Goal: Task Accomplishment & Management: Manage account settings

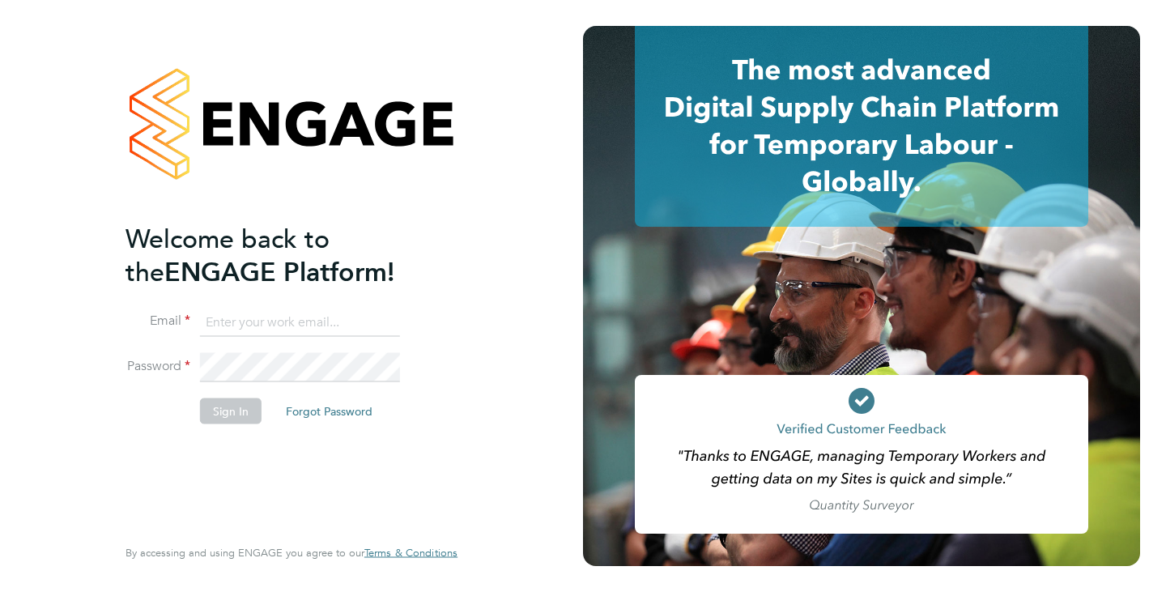
type input "[EMAIL_ADDRESS][DOMAIN_NAME]"
click at [235, 415] on button "Sign In" at bounding box center [231, 411] width 62 height 26
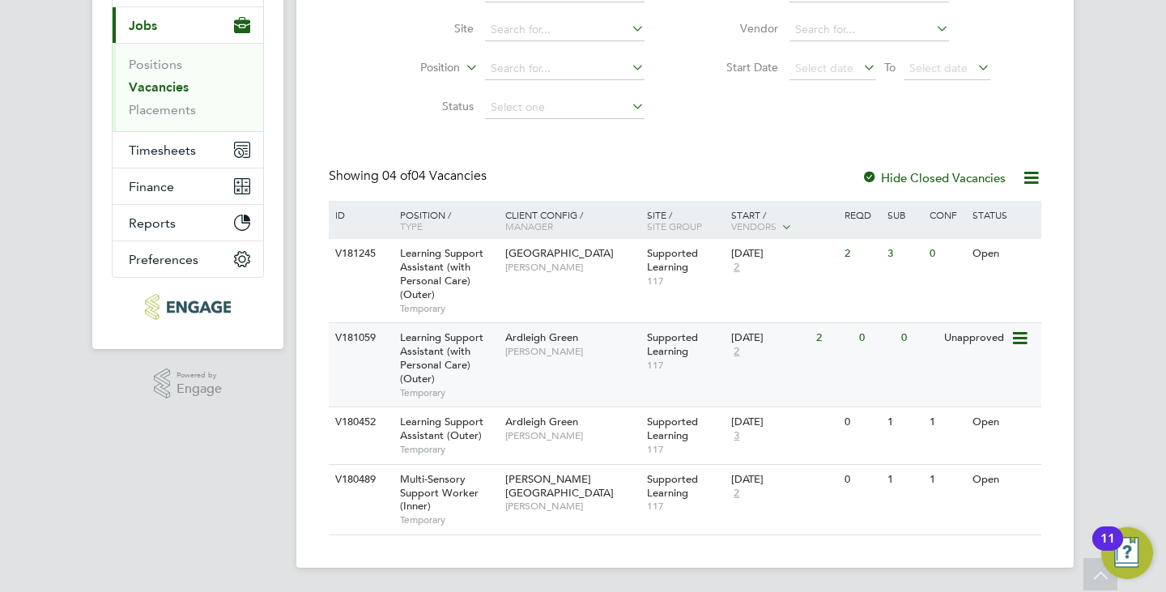
scroll to position [187, 0]
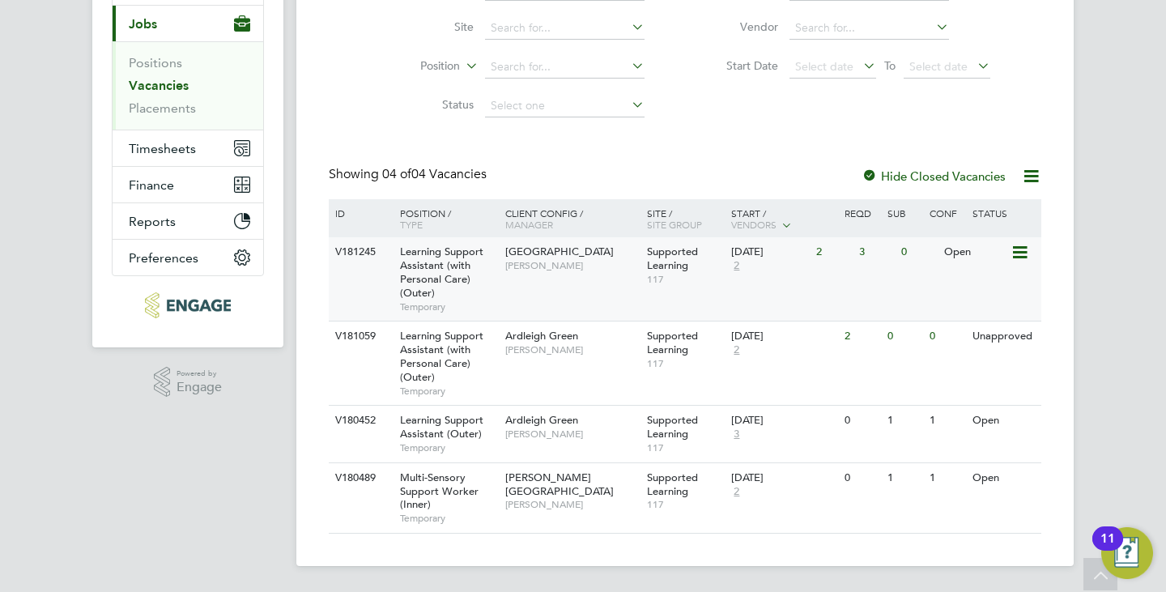
click at [506, 283] on div "V181245 Learning Support Assistant (with Personal Care) (Outer) Temporary Redbr…" at bounding box center [685, 278] width 713 height 83
click at [612, 269] on span "[PERSON_NAME]" at bounding box center [572, 265] width 134 height 13
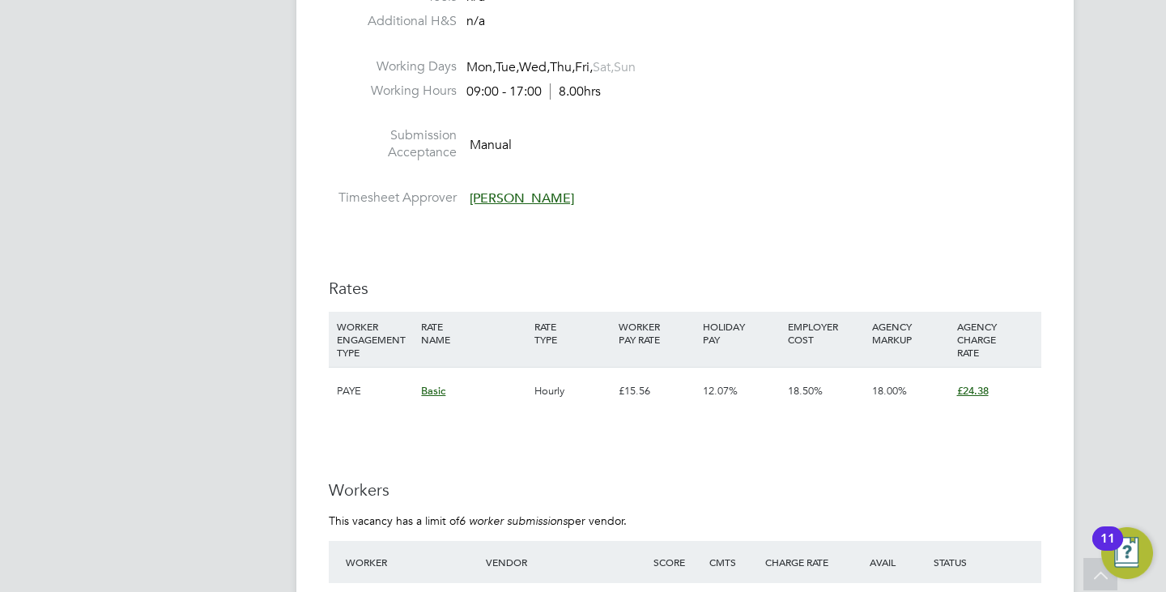
scroll to position [2916, 0]
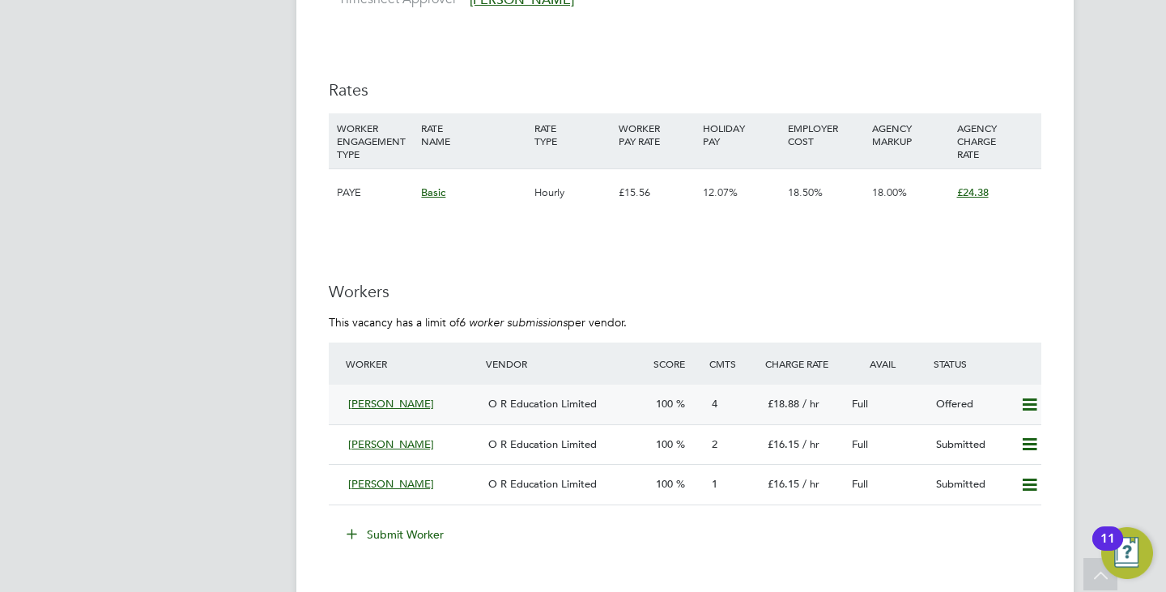
click at [535, 397] on span "O R Education Limited" at bounding box center [542, 404] width 109 height 14
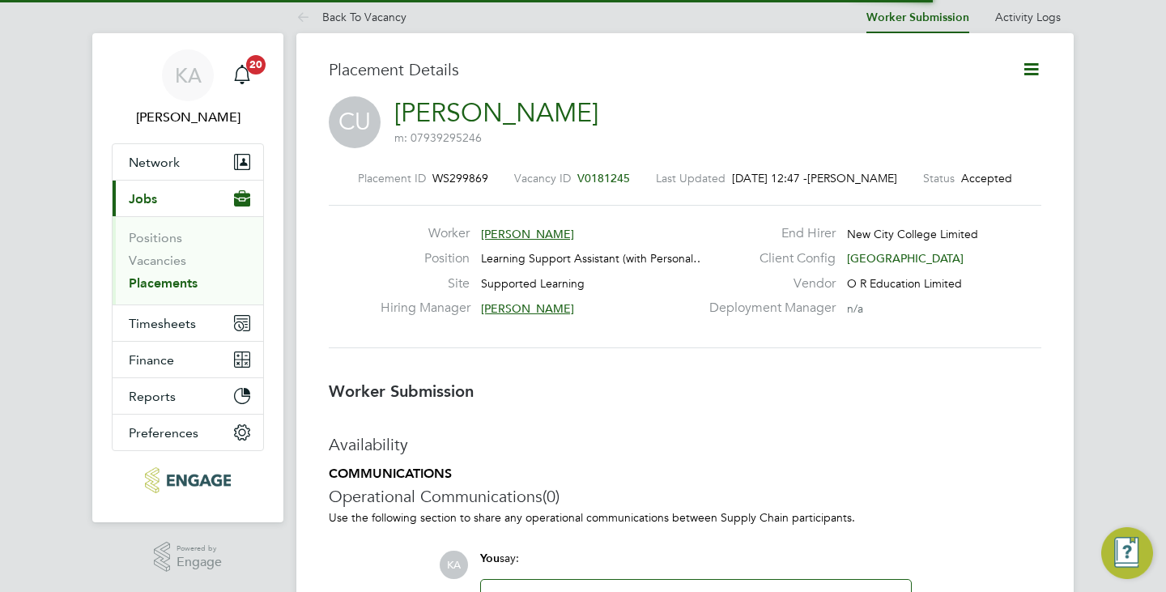
scroll to position [8, 8]
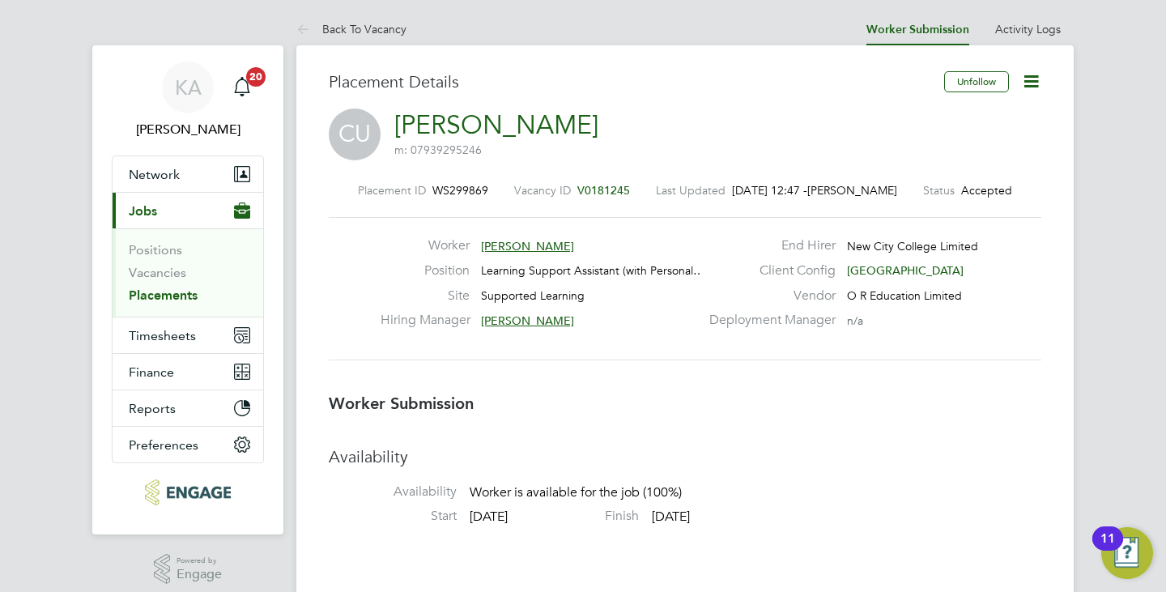
click at [1026, 78] on icon at bounding box center [1031, 81] width 20 height 20
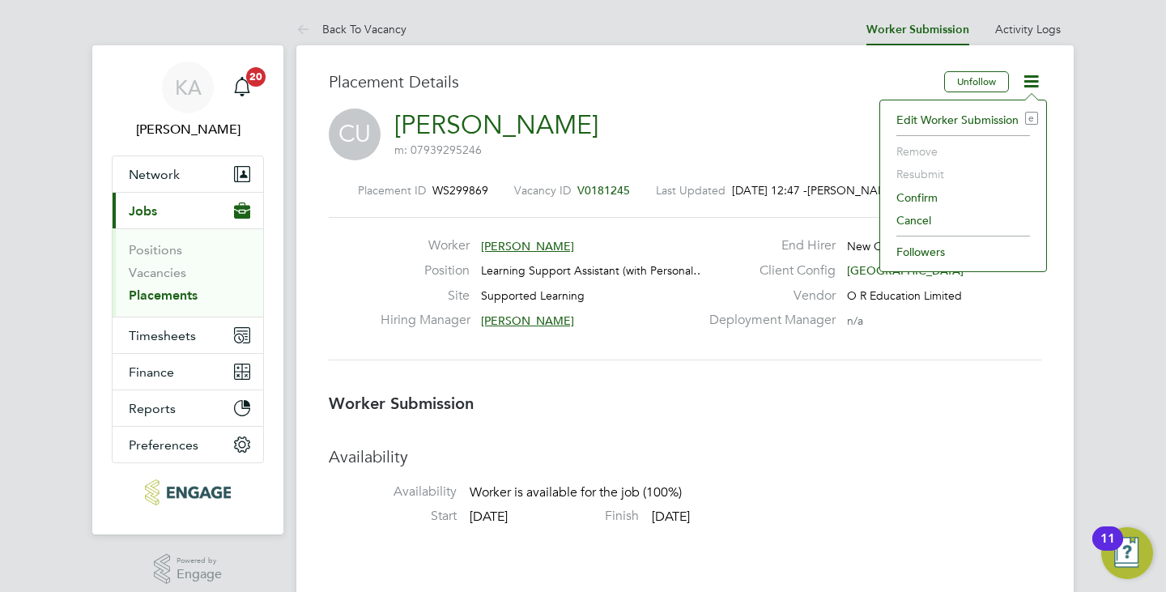
click at [941, 120] on li "Edit Worker Submission e" at bounding box center [964, 120] width 150 height 23
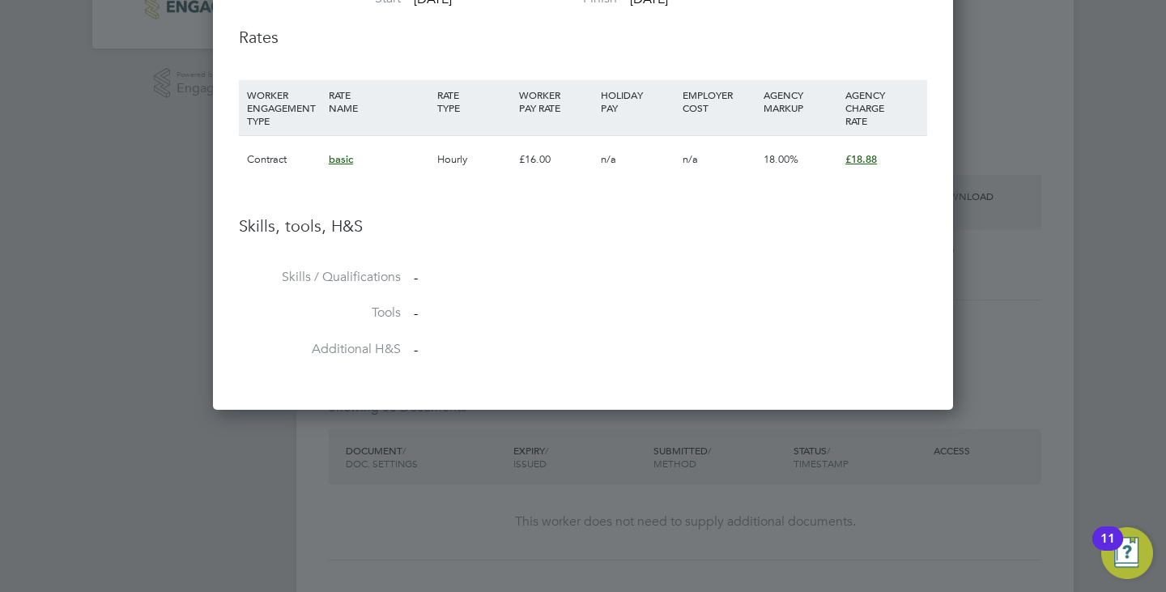
click at [859, 156] on span "£18.88" at bounding box center [862, 159] width 32 height 14
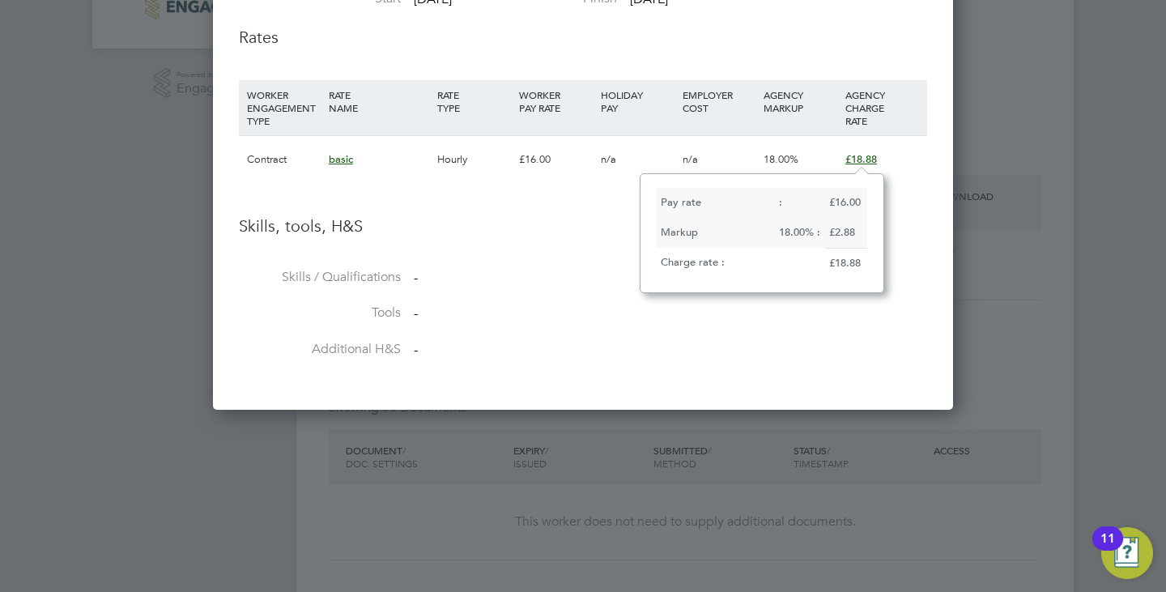
click at [499, 253] on li "Skills, tools, H&S" at bounding box center [583, 241] width 688 height 53
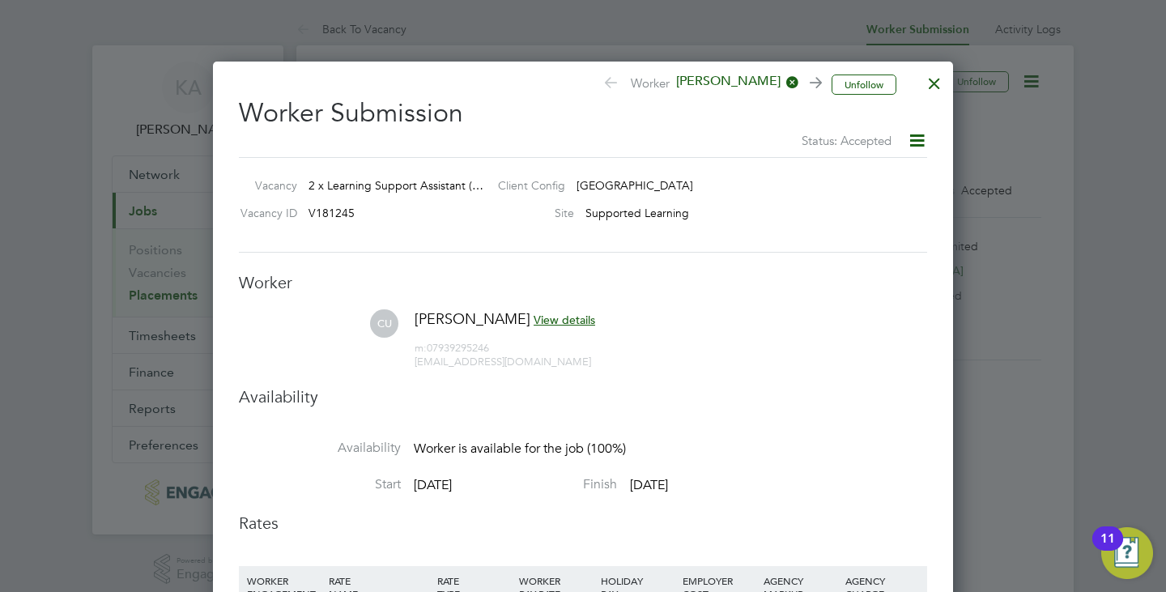
click at [921, 139] on icon at bounding box center [917, 140] width 20 height 20
click at [784, 245] on div "Vacancy 2 x Learning Support Assistant (… Client Config Redbridge Campus Vacanc…" at bounding box center [583, 205] width 688 height 96
click at [937, 87] on div at bounding box center [934, 79] width 29 height 29
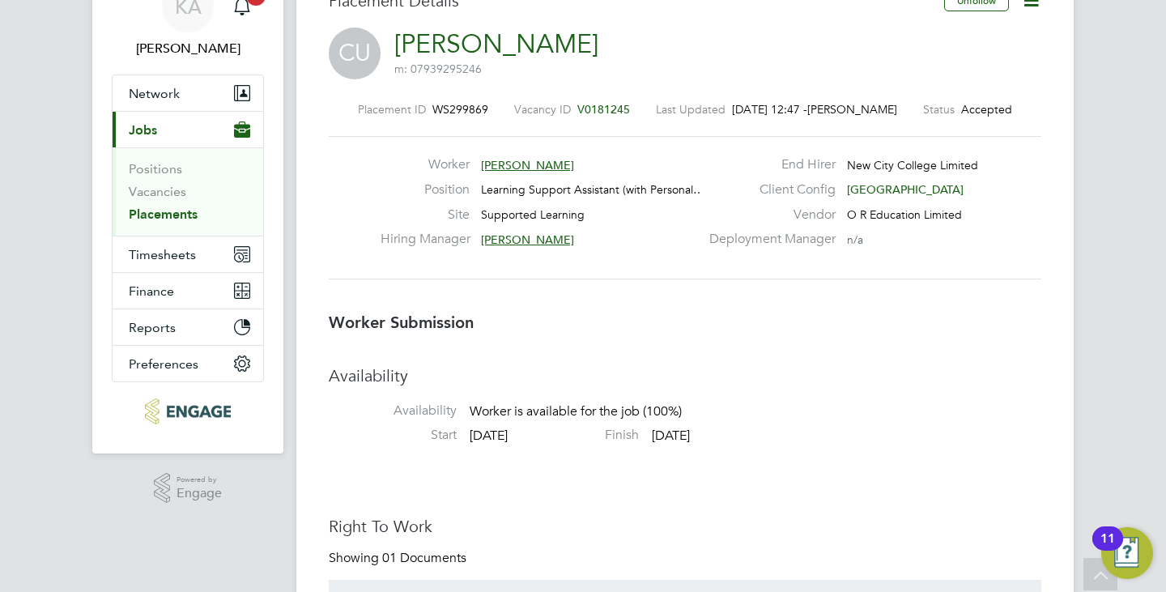
click at [514, 166] on span "Chukwudi Ugwu" at bounding box center [527, 165] width 93 height 15
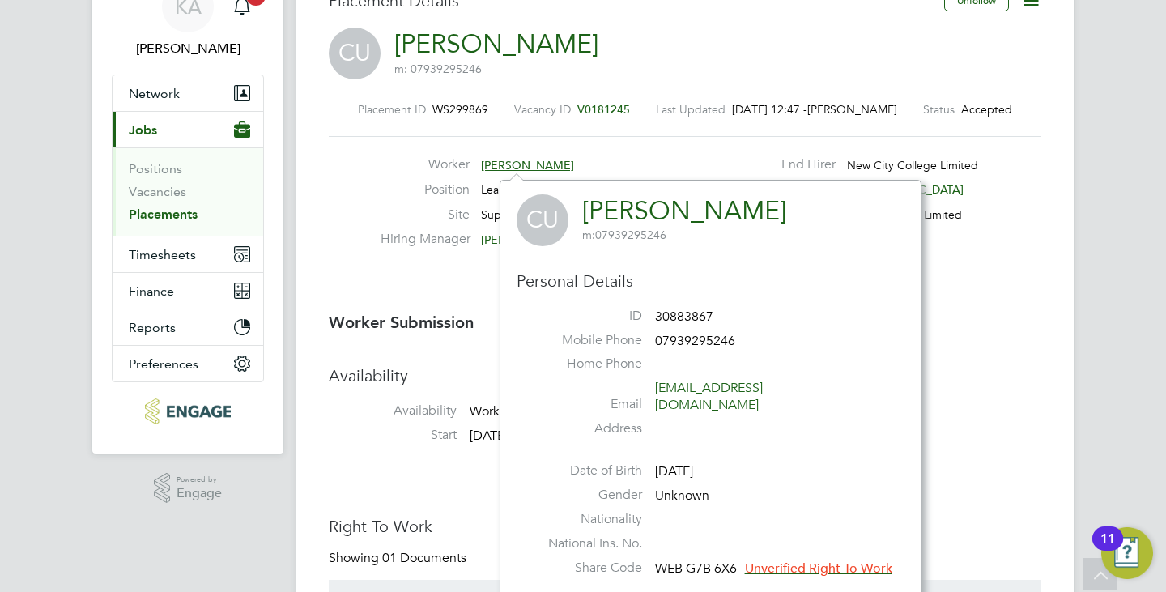
click at [541, 133] on div "Placement ID WS299869 Vacancy ID V0181245 Last Updated 26 Sep 2025, 12:47 - Kir…" at bounding box center [685, 191] width 713 height 217
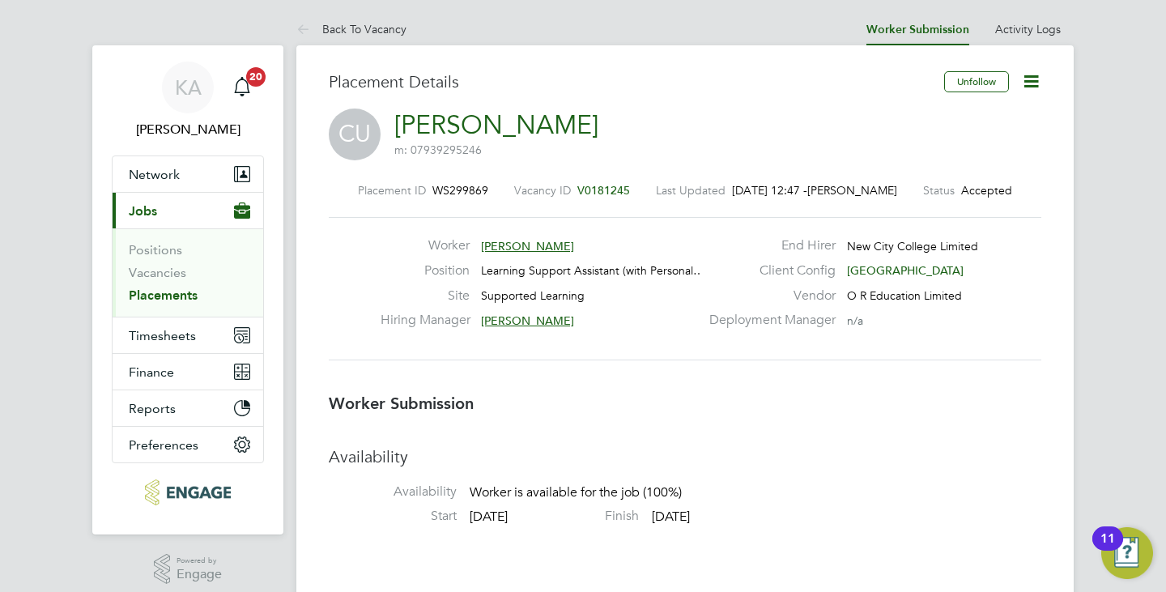
click at [1036, 84] on icon at bounding box center [1031, 81] width 20 height 20
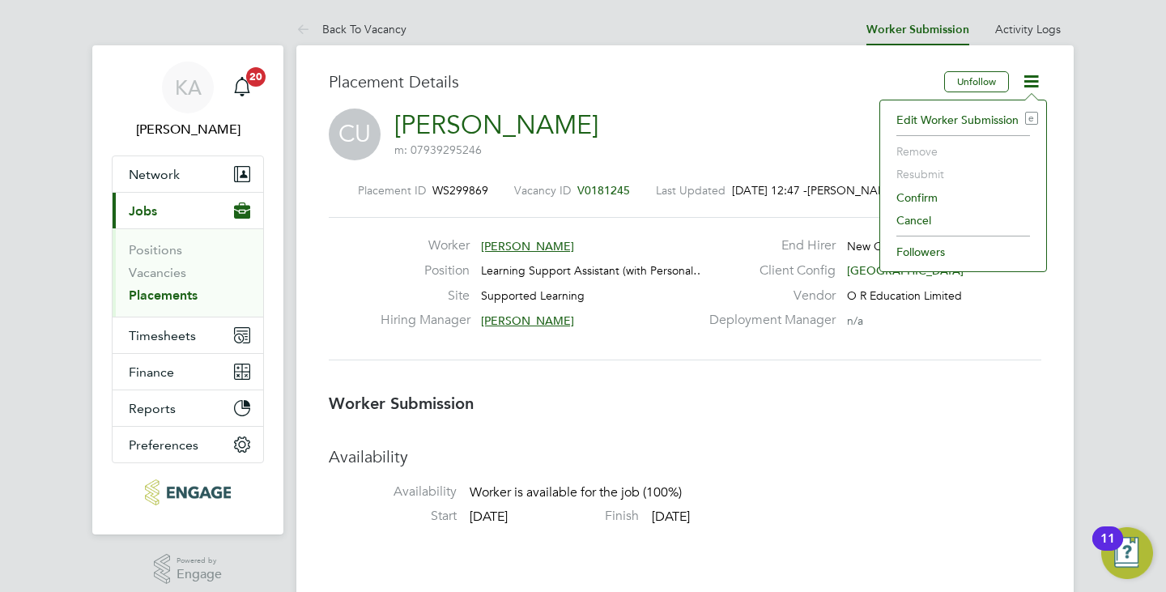
click at [925, 116] on li "Edit Worker Submission e" at bounding box center [964, 120] width 150 height 23
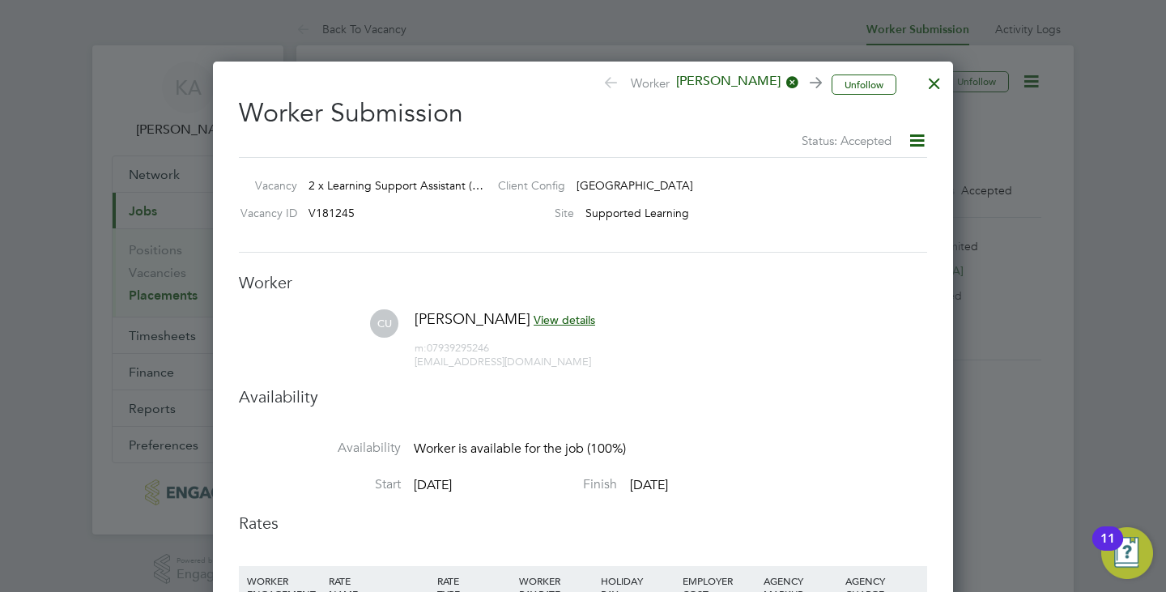
click at [919, 139] on icon at bounding box center [917, 140] width 20 height 20
click at [878, 215] on li "Confirm" at bounding box center [889, 224] width 69 height 23
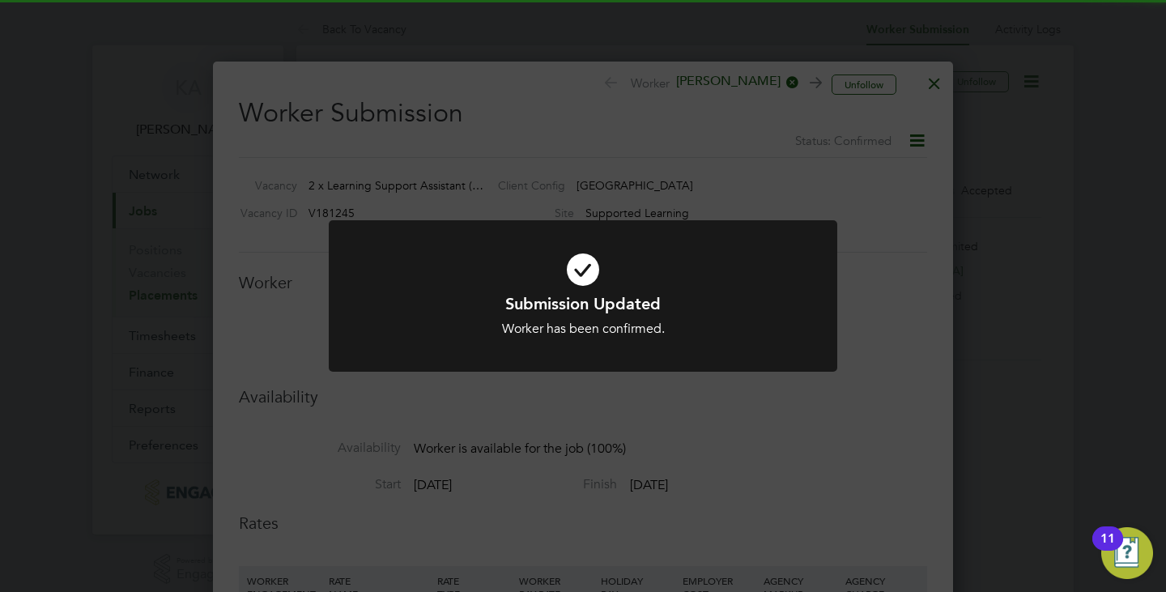
click at [843, 219] on div "Submission Updated Worker has been confirmed. Cancel Okay" at bounding box center [583, 296] width 1166 height 592
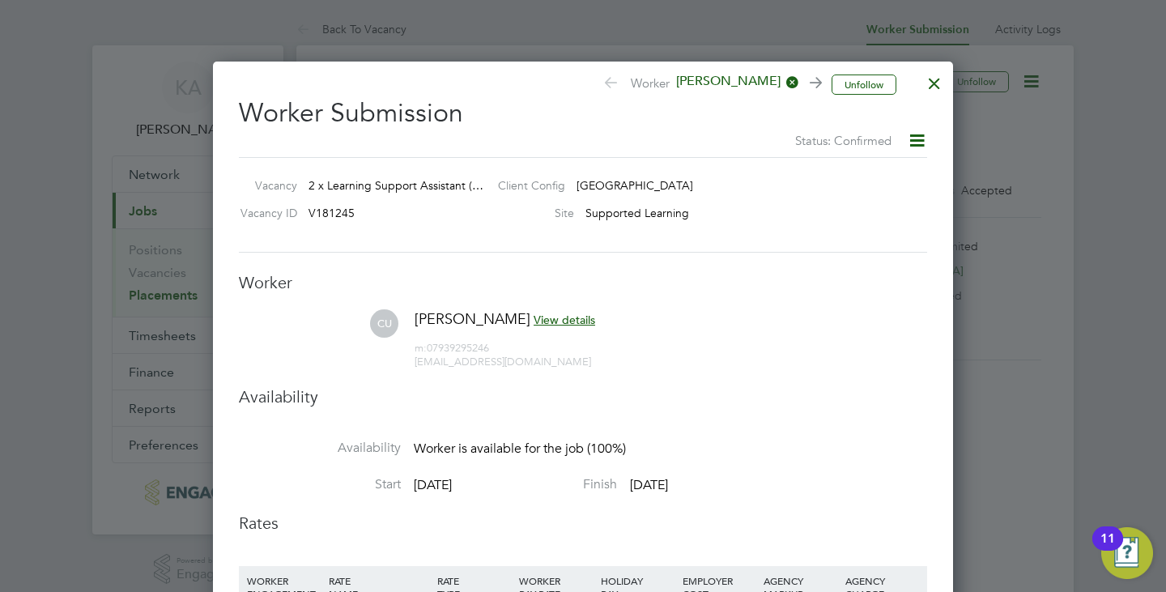
click at [931, 80] on div at bounding box center [934, 79] width 29 height 29
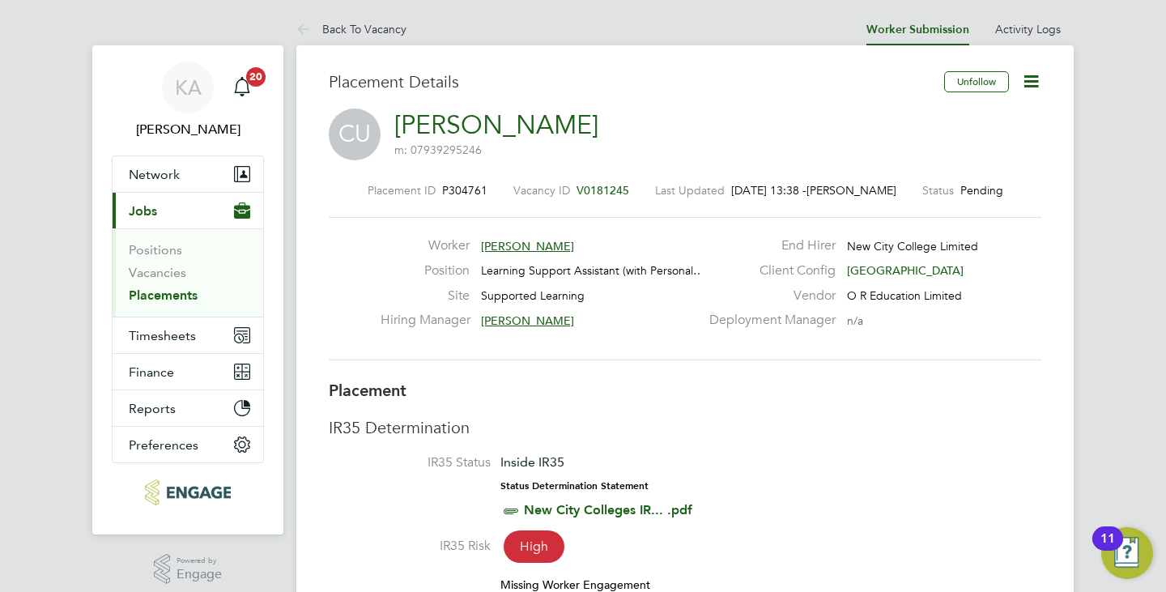
click at [1028, 84] on icon at bounding box center [1031, 81] width 20 height 20
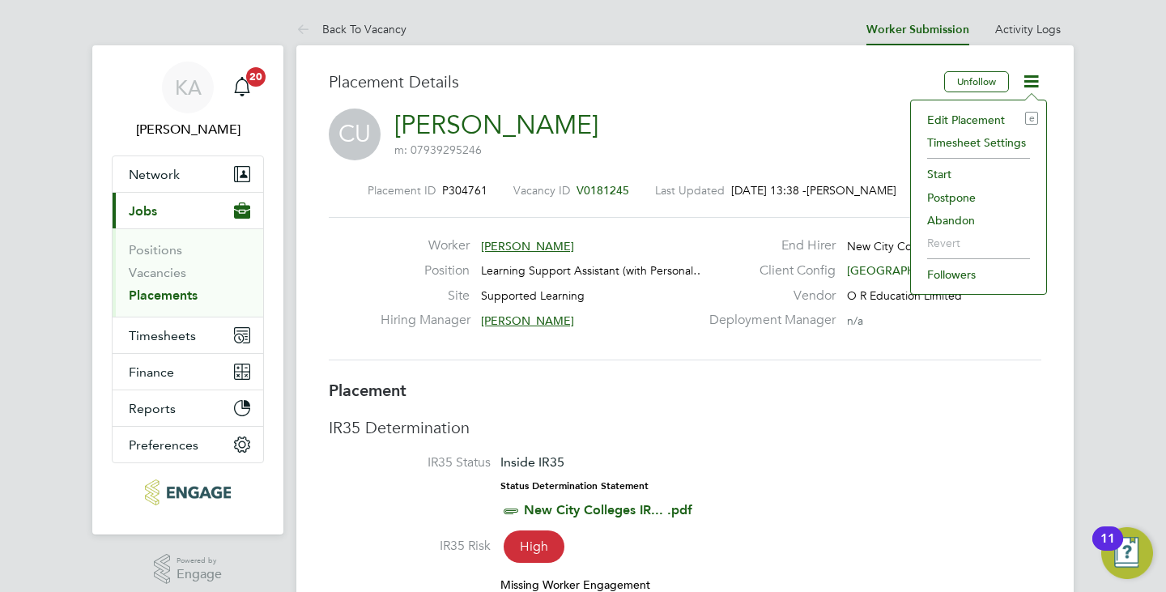
click at [959, 117] on li "Edit Placement e" at bounding box center [978, 120] width 119 height 23
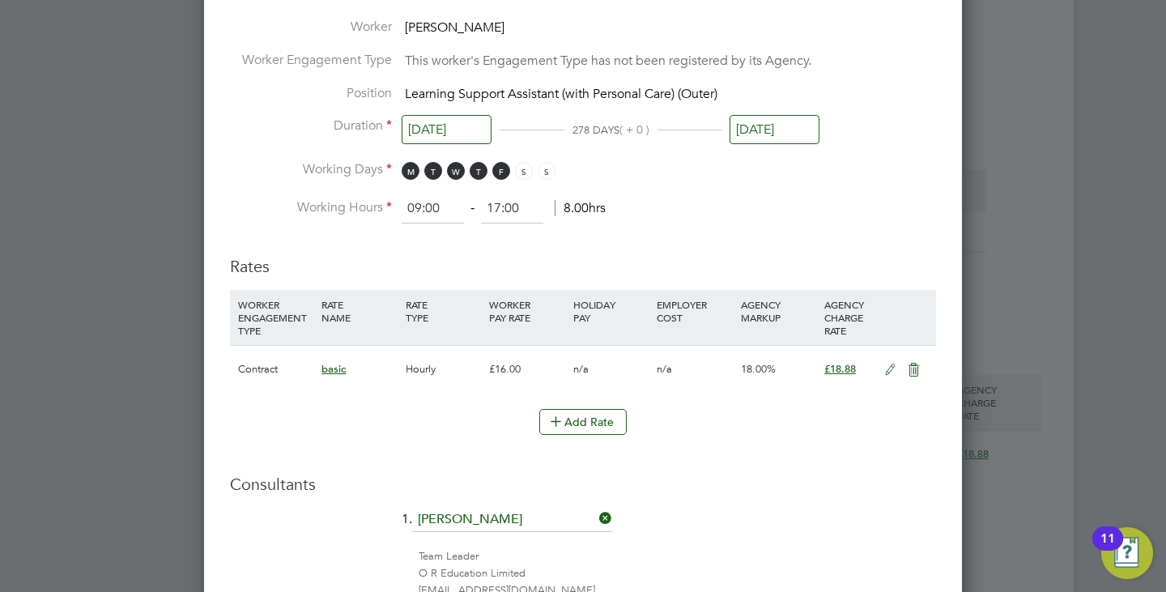
click at [889, 365] on icon at bounding box center [890, 370] width 20 height 13
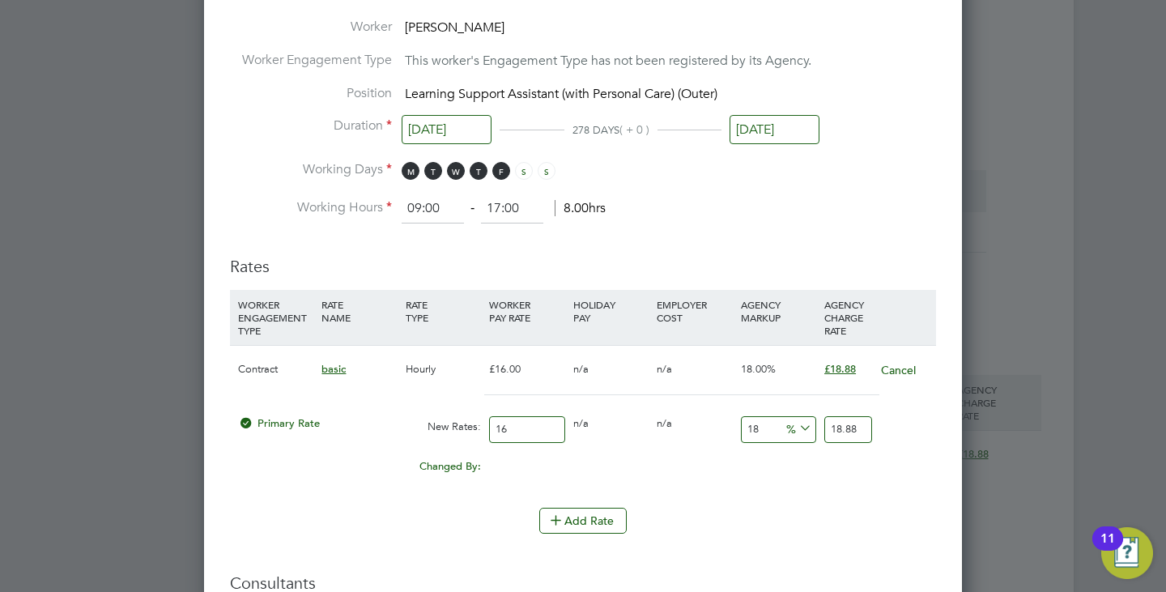
click at [761, 429] on input "18" at bounding box center [778, 429] width 75 height 27
type input "1"
type input "16.16"
type input "3"
type input "16.48"
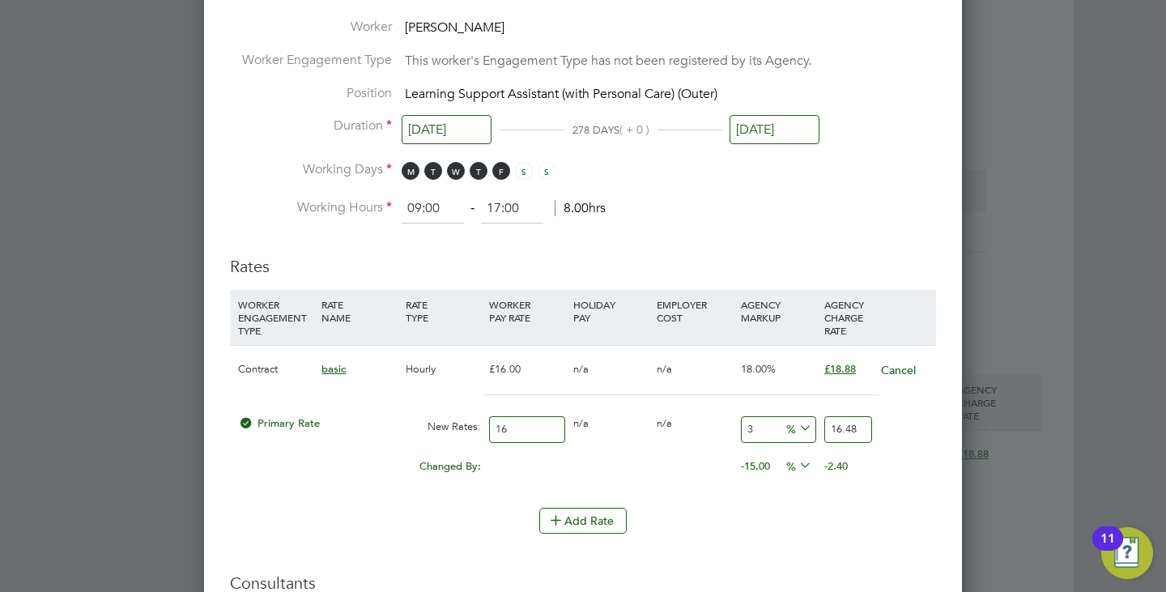
type input "30"
type input "20.8"
type input "30"
click at [722, 492] on li "WORKER ENGAGEMENT TYPE RATE NAME RATE TYPE WORKER PAY RATE HOLIDAY PAY EMPLOYER…" at bounding box center [583, 399] width 706 height 218
click at [550, 427] on input "16" at bounding box center [526, 429] width 75 height 27
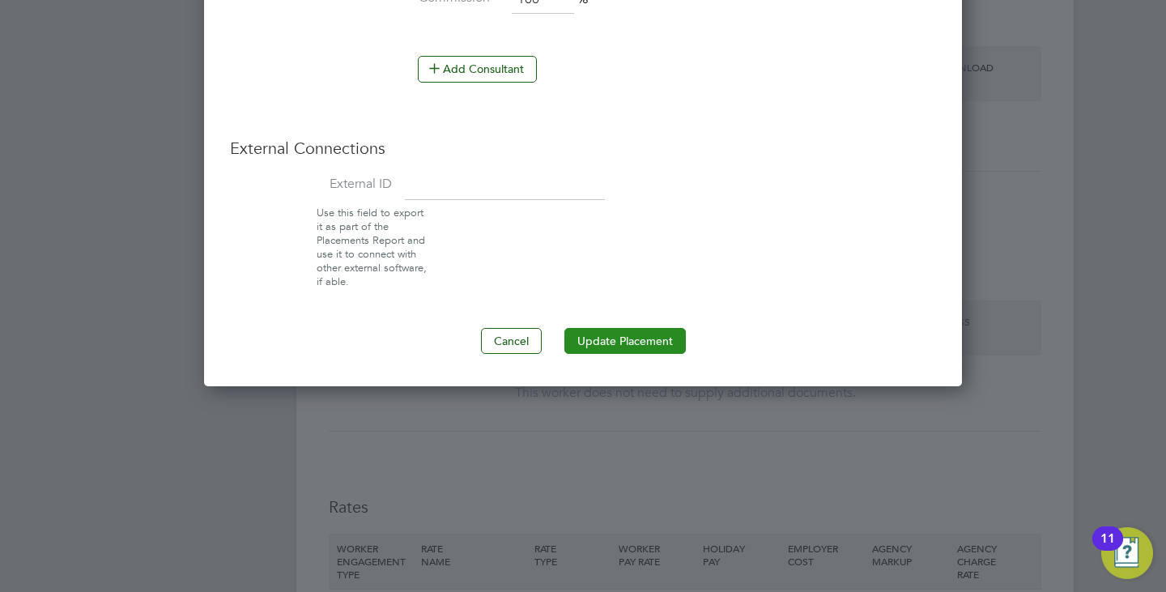
click at [635, 347] on button "Update Placement" at bounding box center [625, 341] width 121 height 26
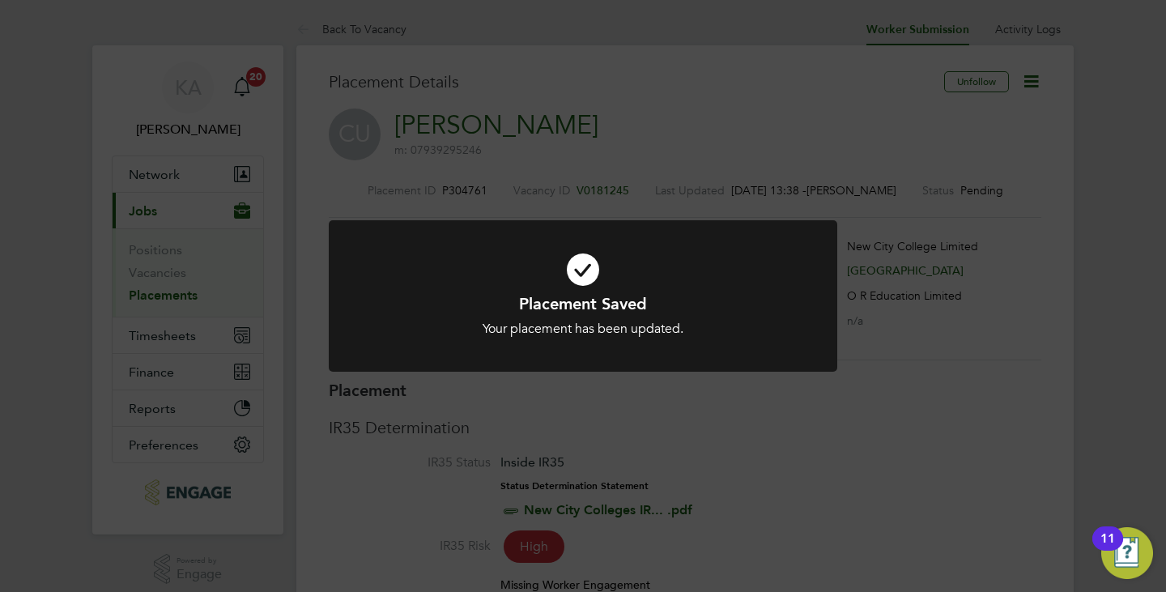
click at [741, 403] on div "Placement Saved Your placement has been updated. Cancel Okay" at bounding box center [583, 296] width 1166 height 592
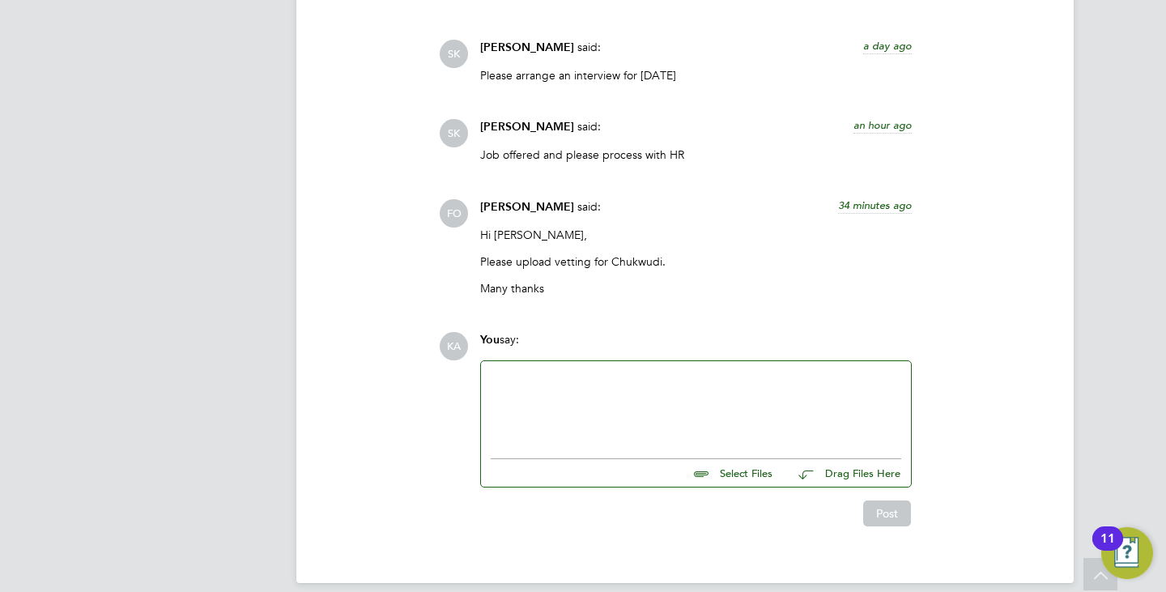
click at [738, 403] on div at bounding box center [696, 406] width 411 height 70
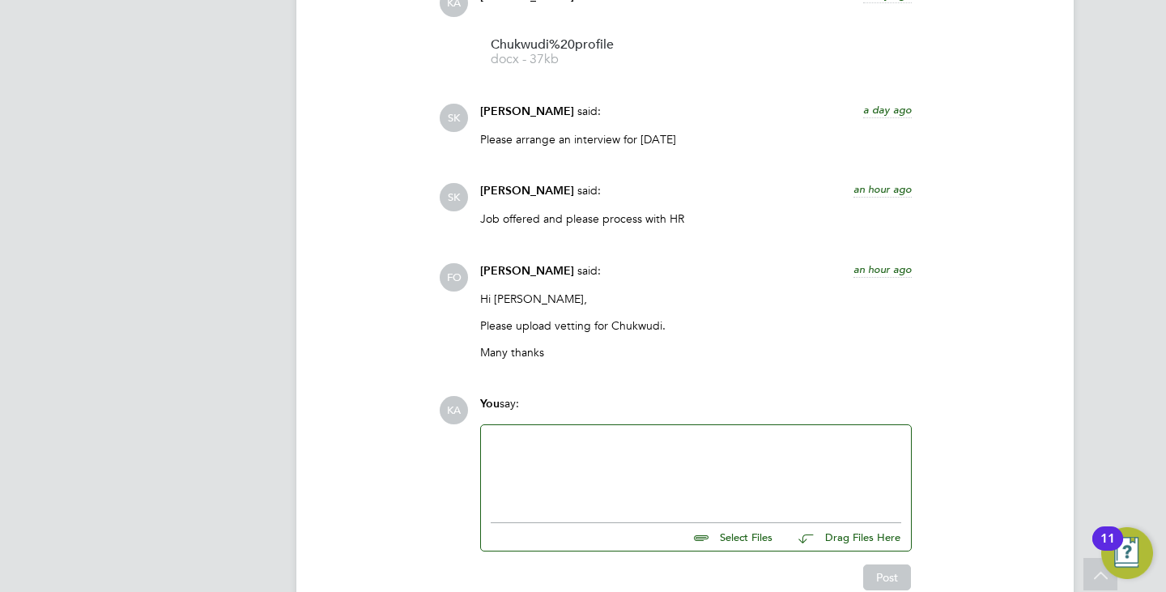
scroll to position [2610, 0]
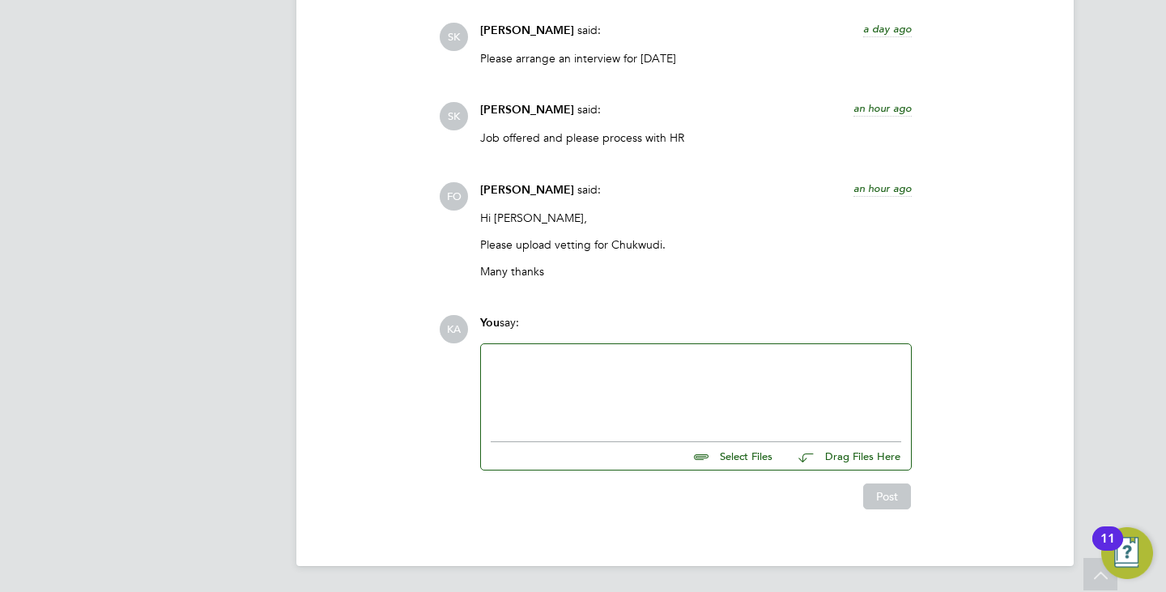
click at [710, 448] on input "file" at bounding box center [779, 453] width 243 height 23
type input "C:\fakepath\Chukwudi - Candidate Vetting Form - New.docx"
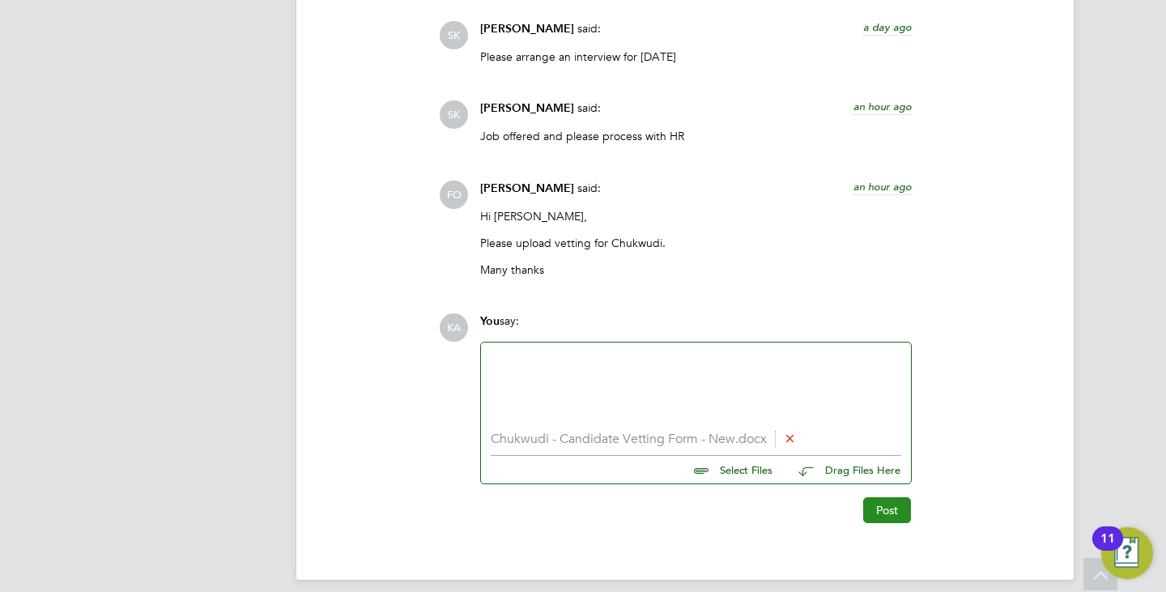
click at [879, 510] on button "Post" at bounding box center [887, 510] width 48 height 26
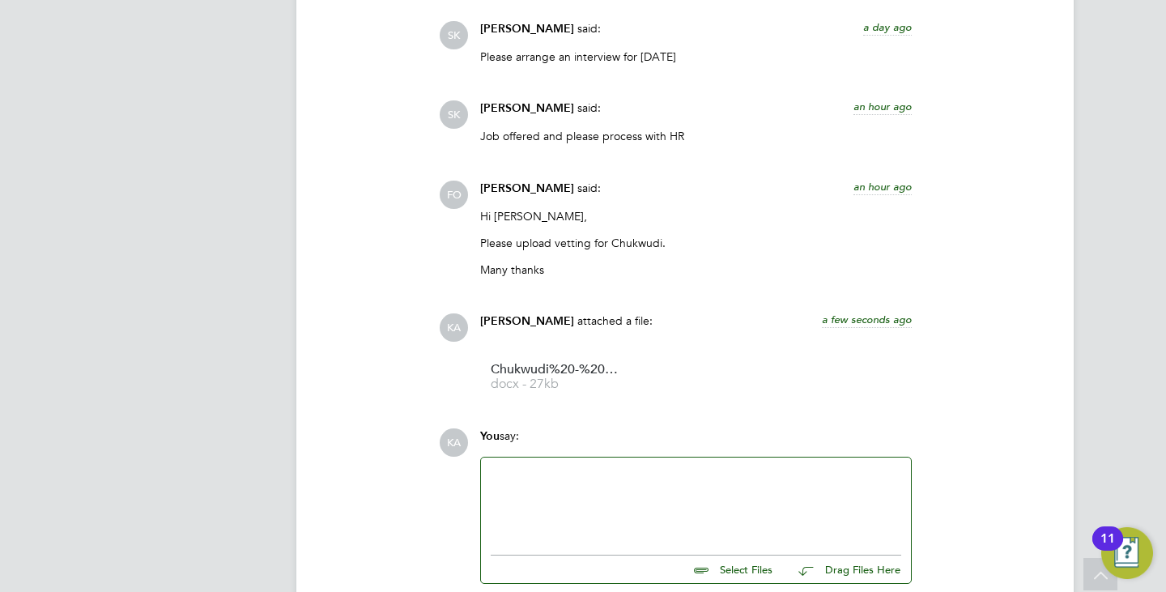
click at [547, 489] on div at bounding box center [696, 502] width 411 height 70
click at [710, 501] on div "Hi, I have attached the vetting form. Please confirm that" at bounding box center [696, 502] width 411 height 70
click at [835, 480] on div "Hi, I have attached the vetting form. Please confirm that" at bounding box center [696, 502] width 411 height 70
click at [839, 528] on div "Hi, I have attached the vetting form. Please confirm that you" at bounding box center [696, 502] width 411 height 70
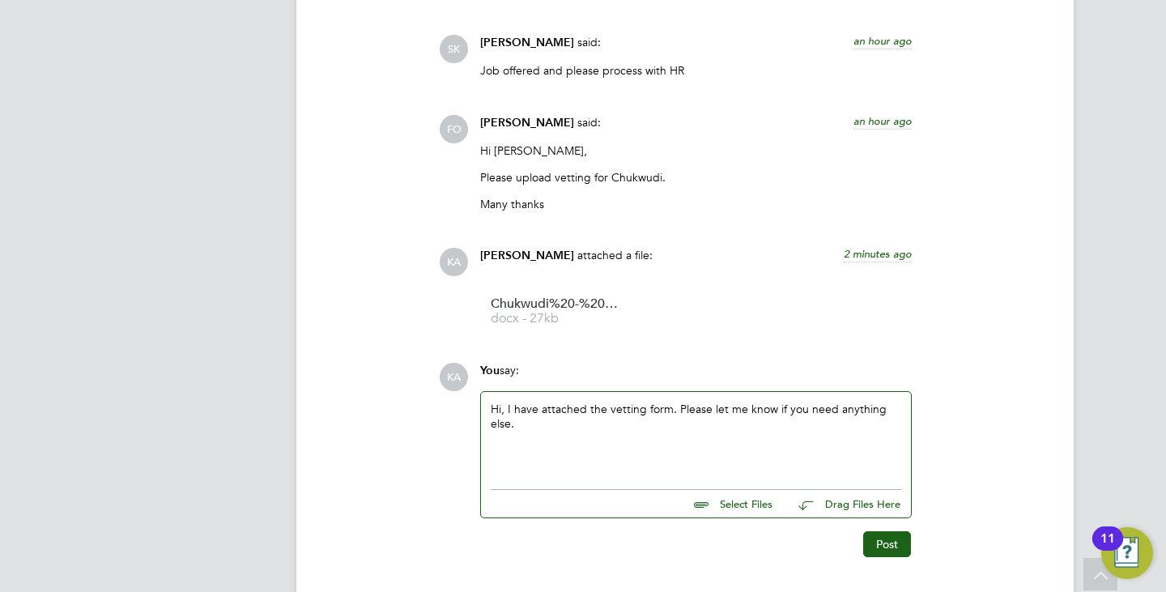
scroll to position [2725, 0]
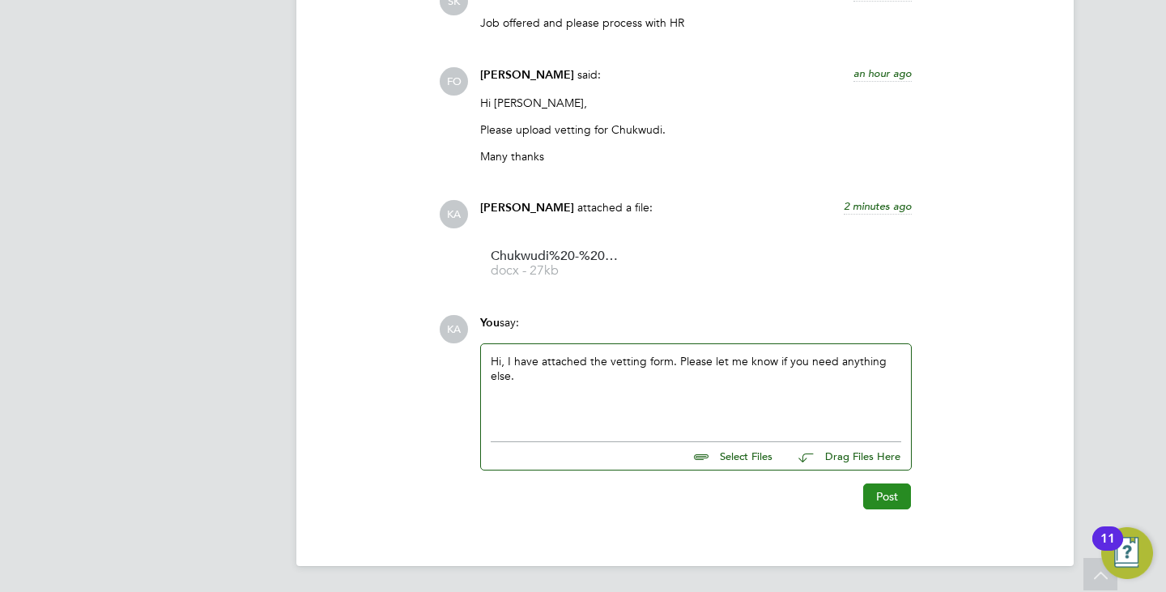
click at [875, 506] on button "Post" at bounding box center [887, 497] width 48 height 26
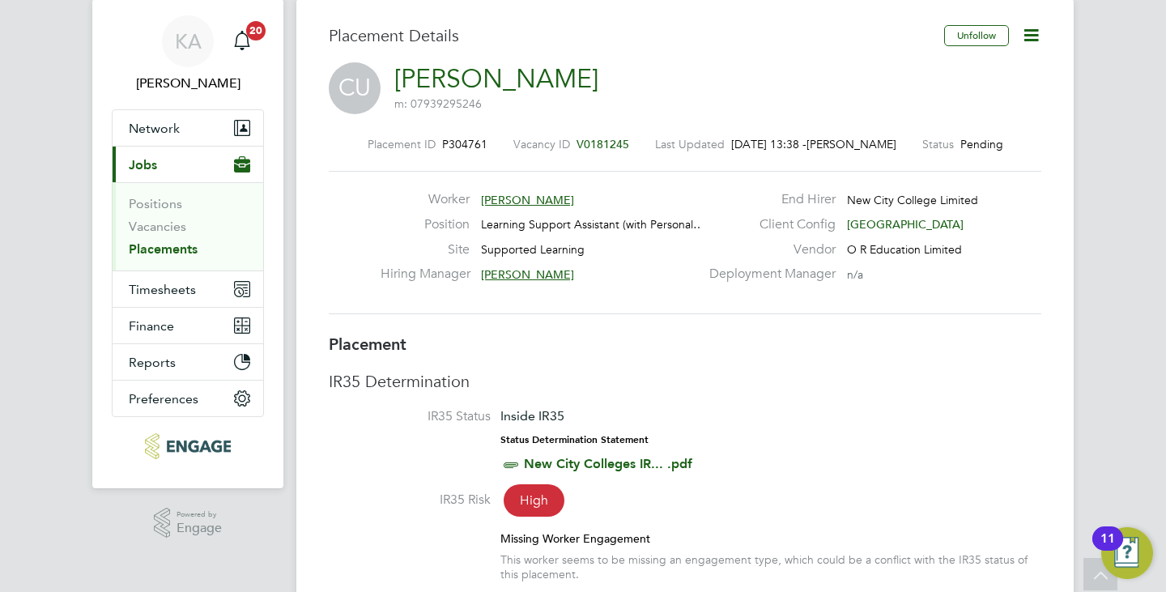
scroll to position [0, 0]
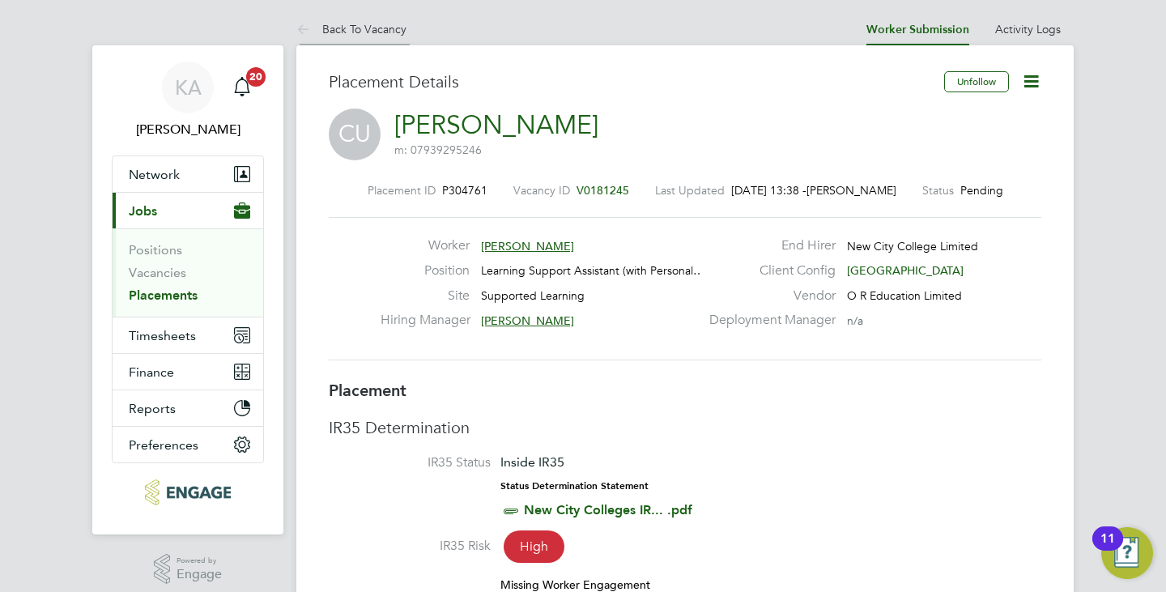
click at [339, 29] on link "Back To Vacancy" at bounding box center [351, 29] width 110 height 15
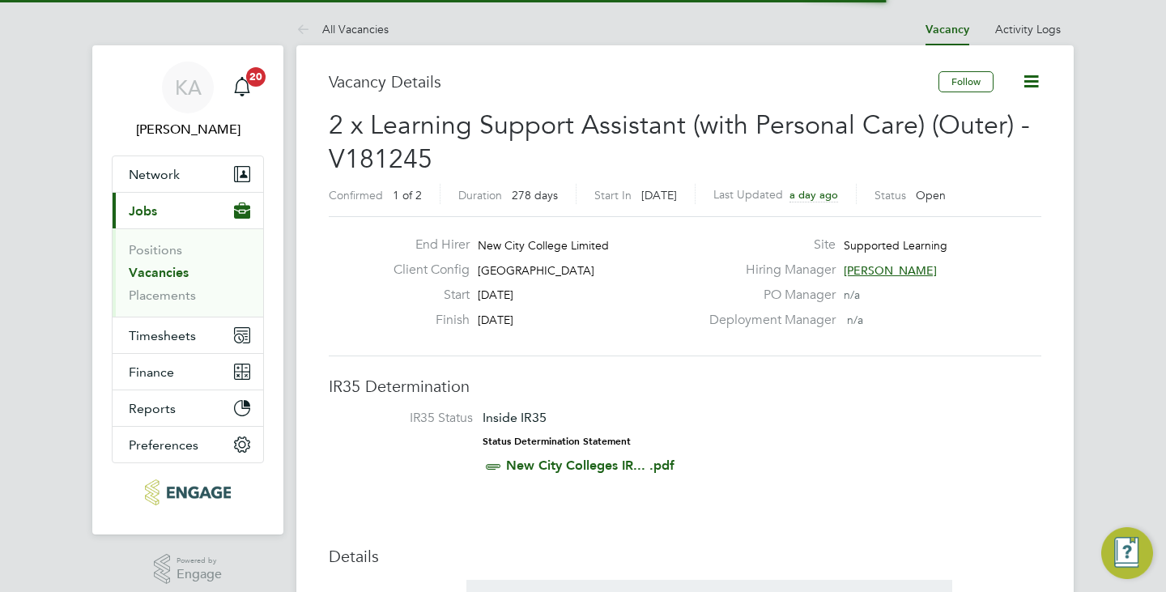
scroll to position [48, 113]
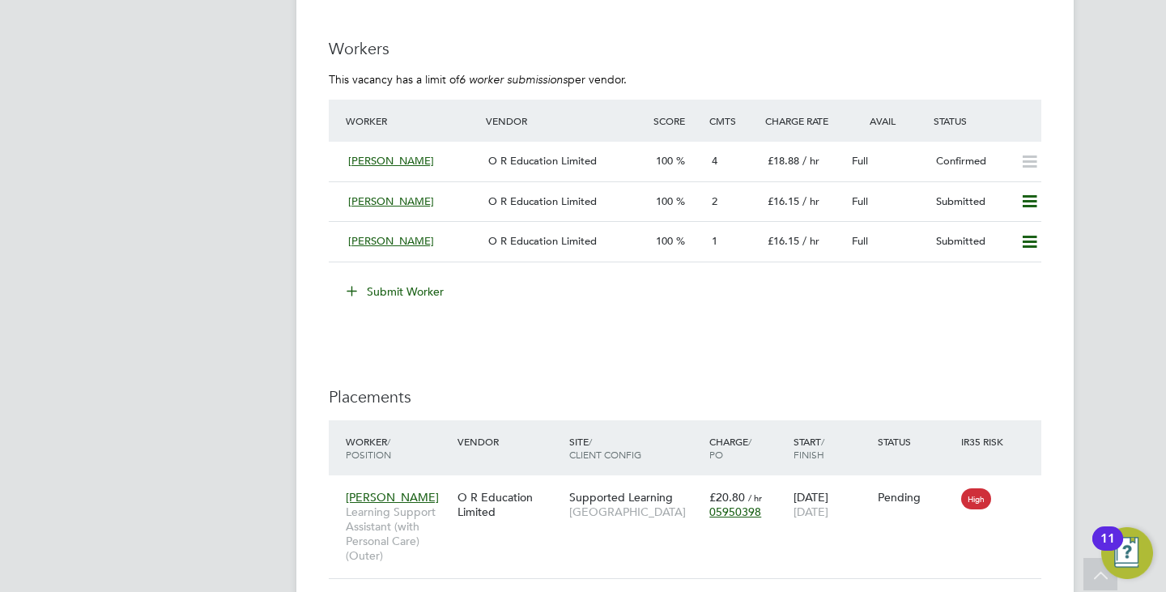
scroll to position [3564, 0]
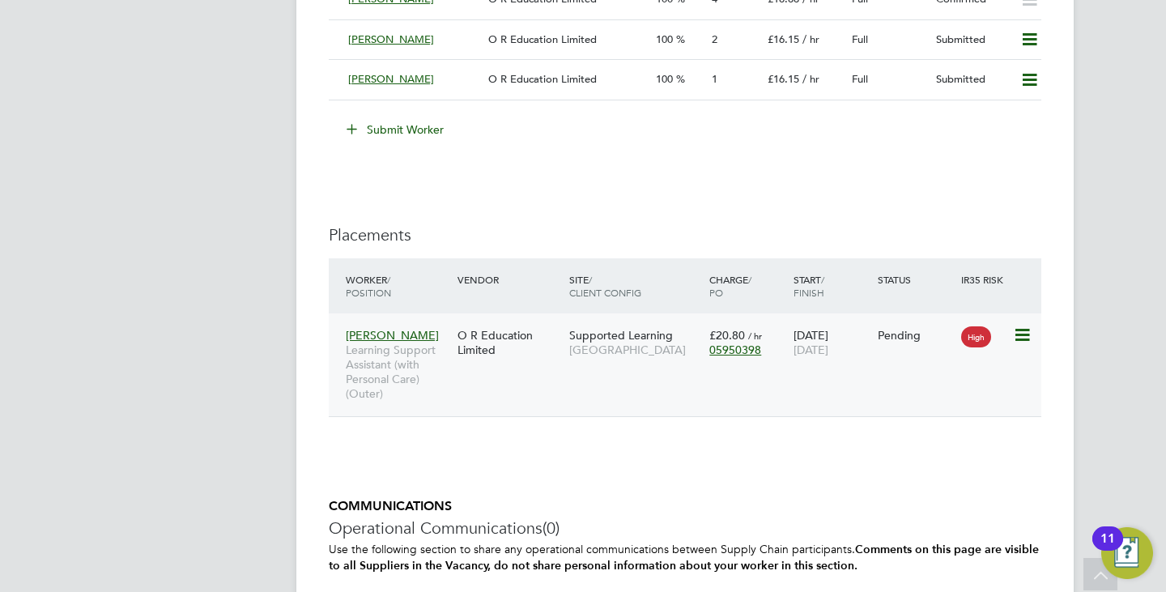
click at [599, 336] on span "Supported Learning" at bounding box center [621, 335] width 104 height 15
click at [820, 156] on li "Submit Worker" at bounding box center [685, 138] width 713 height 42
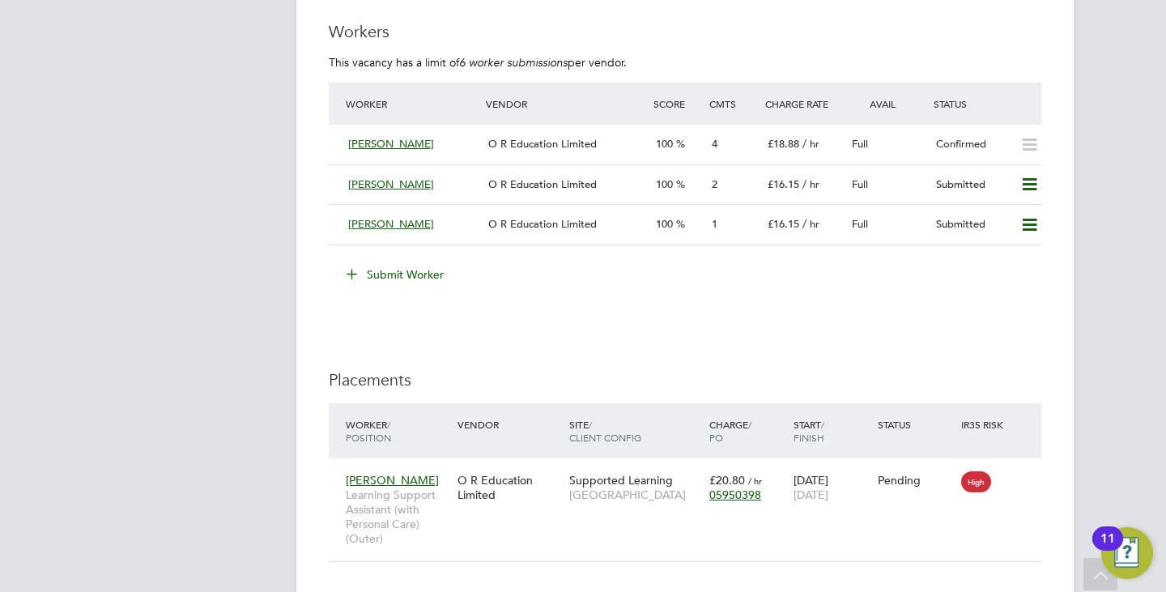
scroll to position [3078, 0]
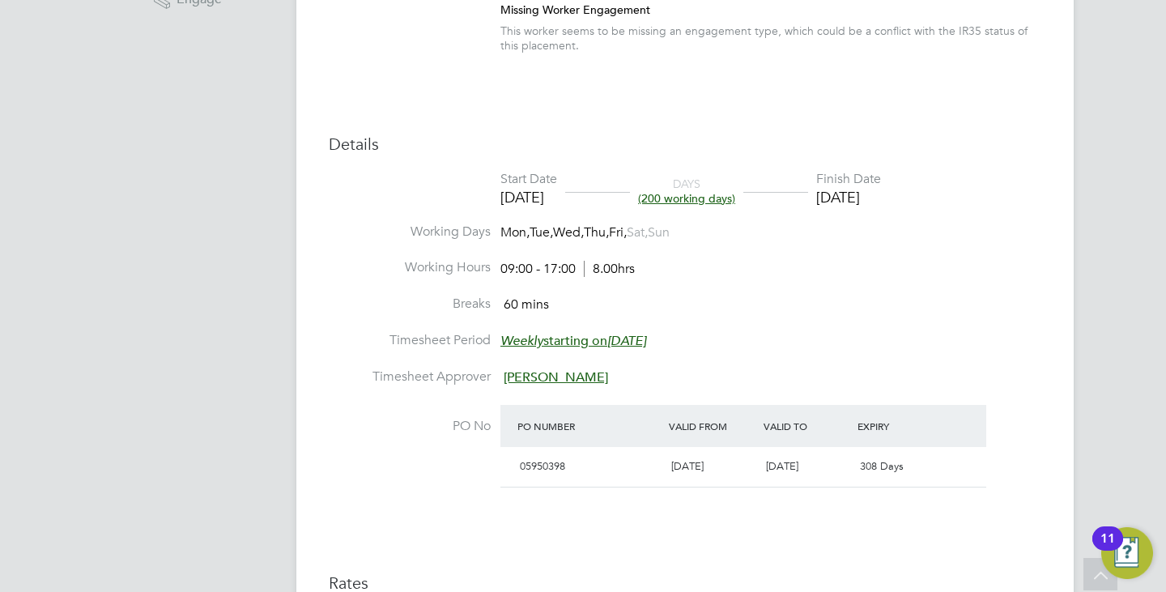
scroll to position [251, 0]
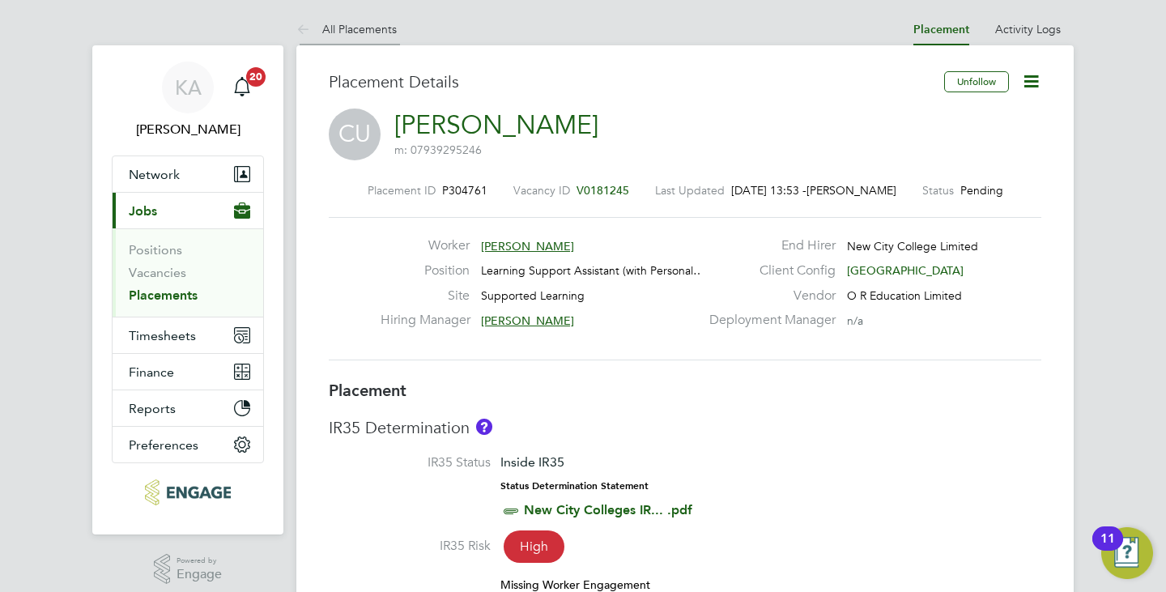
click at [354, 25] on link "All Placements" at bounding box center [346, 29] width 100 height 15
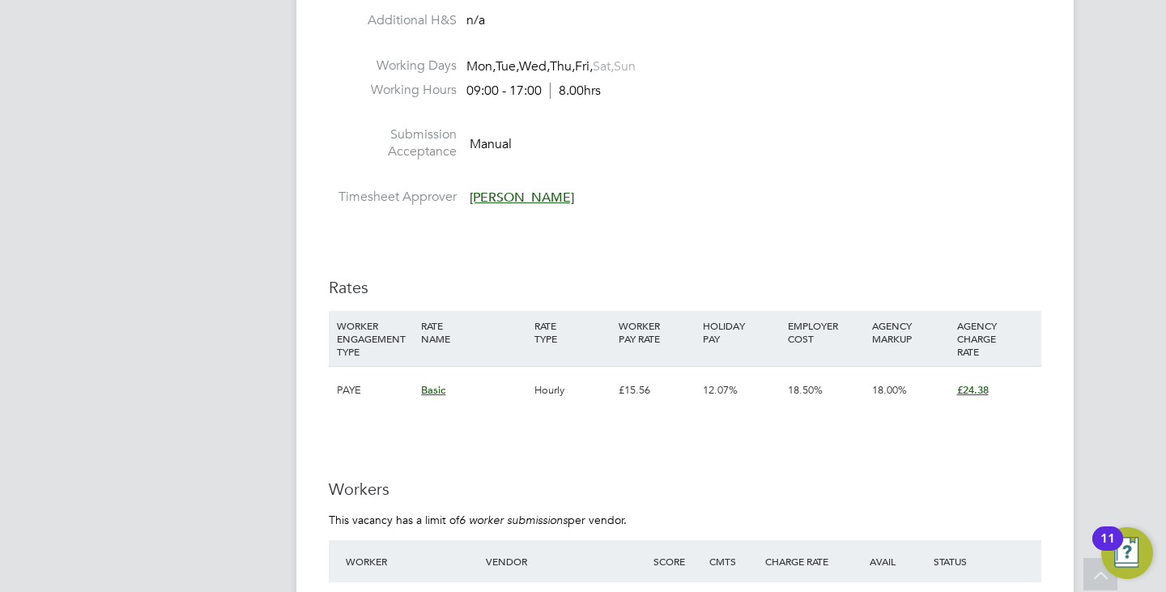
scroll to position [2754, 0]
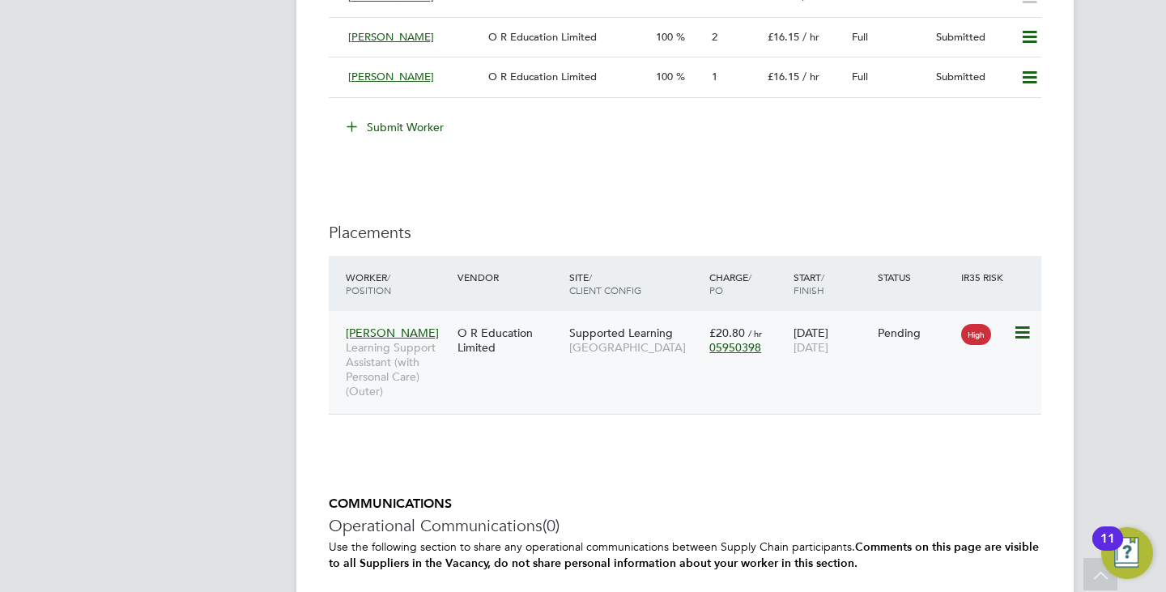
click at [391, 332] on span "[PERSON_NAME]" at bounding box center [392, 333] width 93 height 15
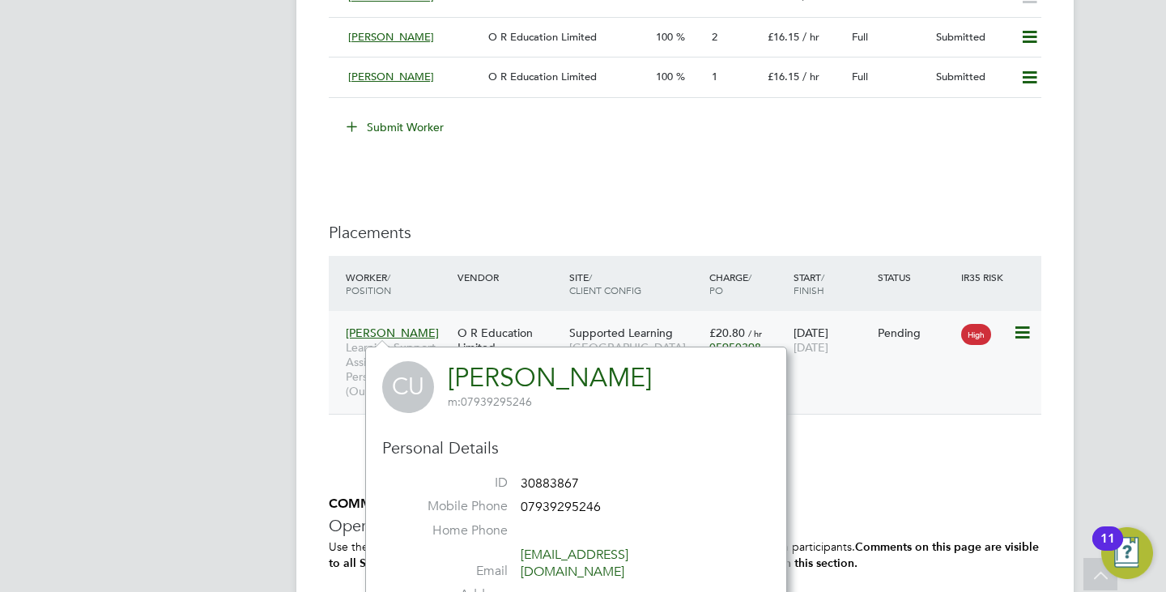
click at [497, 327] on div "O R Education Limited" at bounding box center [510, 340] width 112 height 45
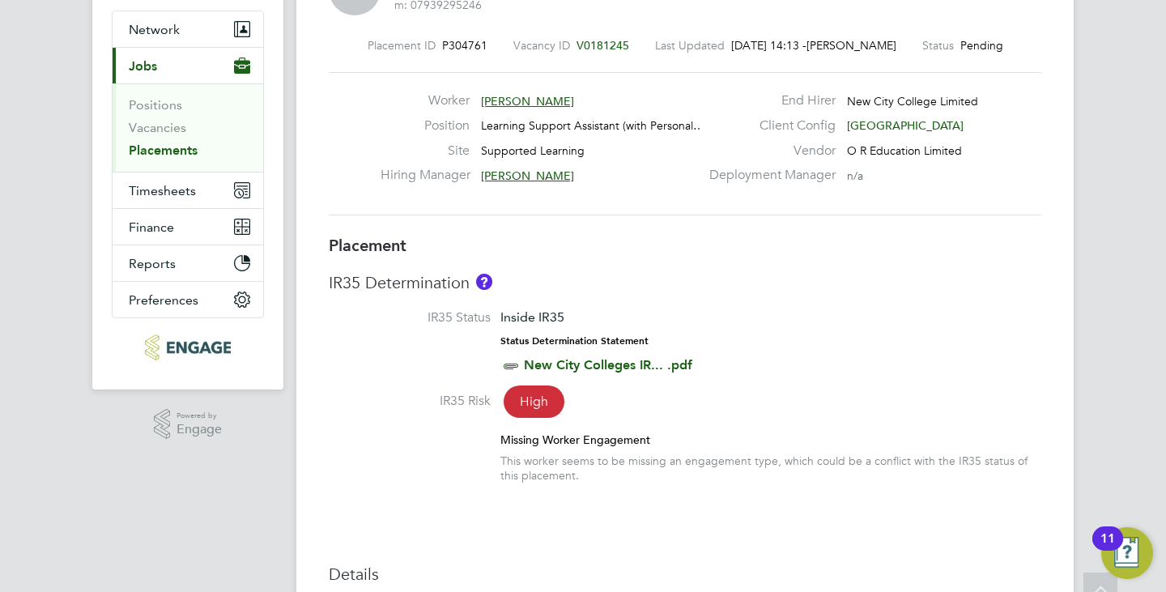
scroll to position [162, 0]
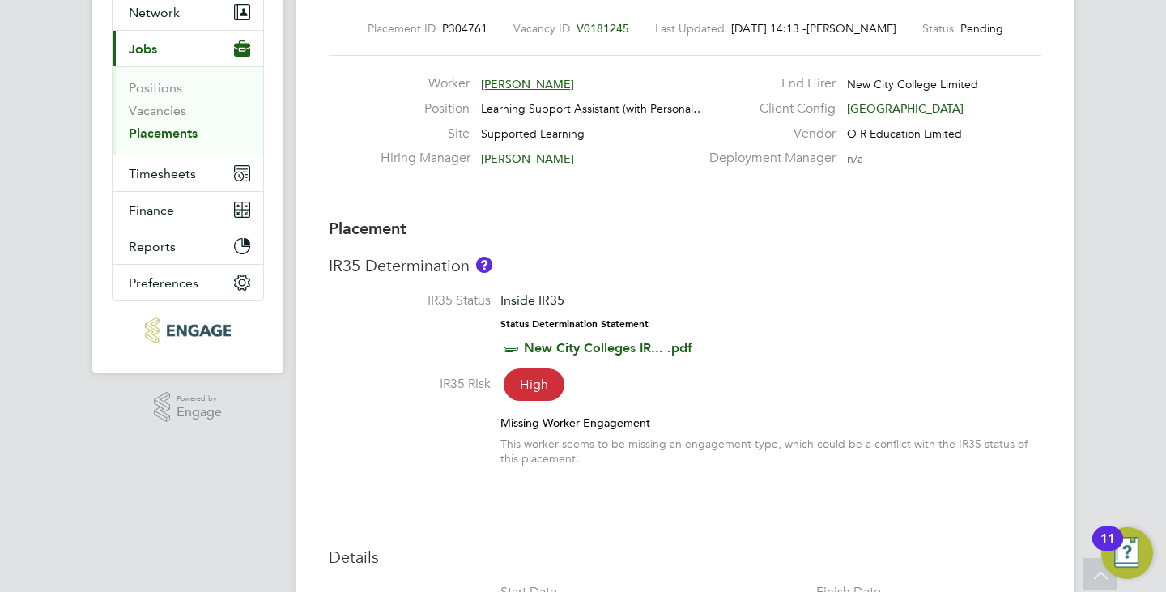
click at [519, 448] on div "This worker seems to be missing an engagement type, which could be a conflict w…" at bounding box center [771, 451] width 541 height 29
drag, startPoint x: 519, startPoint y: 446, endPoint x: 488, endPoint y: 445, distance: 31.6
click at [488, 445] on div "Missing Worker Engagement This worker seems to be missing an engagement type, w…" at bounding box center [685, 441] width 713 height 51
click at [528, 453] on div "This worker seems to be missing an engagement type, which could be a conflict w…" at bounding box center [771, 451] width 541 height 29
click at [436, 297] on label "IR35 Status" at bounding box center [410, 300] width 162 height 17
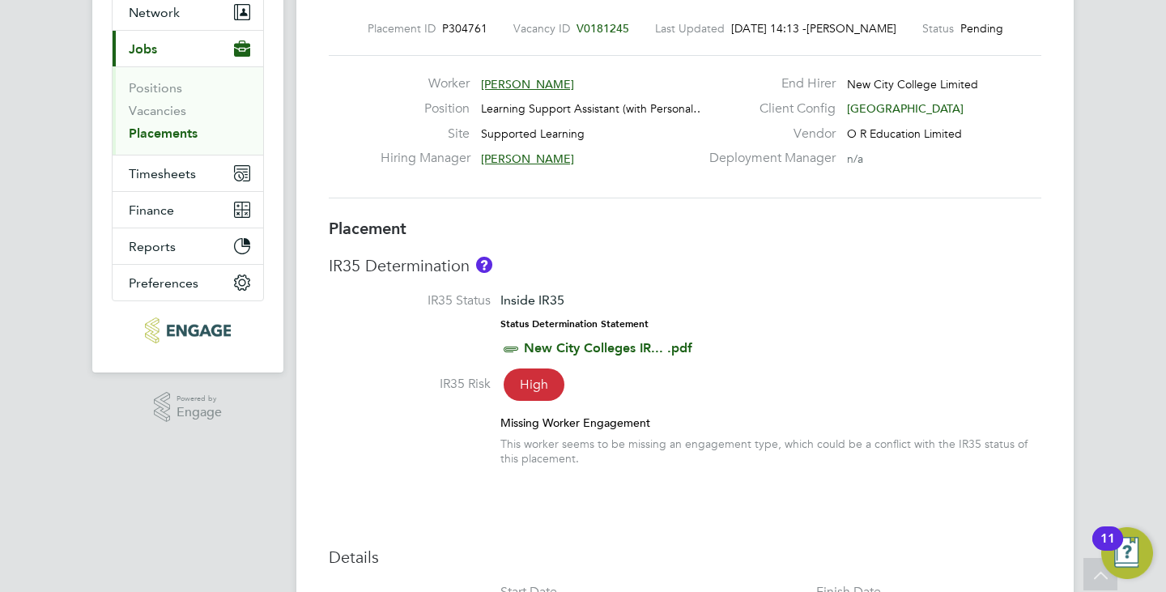
click at [650, 283] on div "IR35 Determination IR35 Status Inside IR35 Status Determination Statement New C…" at bounding box center [685, 368] width 713 height 227
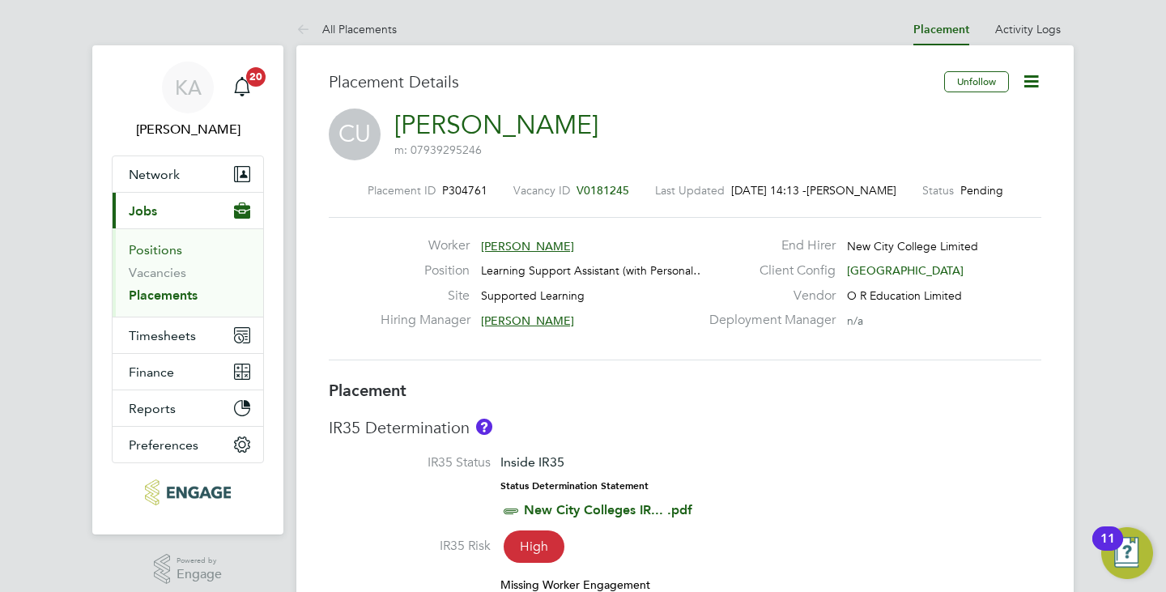
click at [156, 253] on link "Positions" at bounding box center [155, 249] width 53 height 15
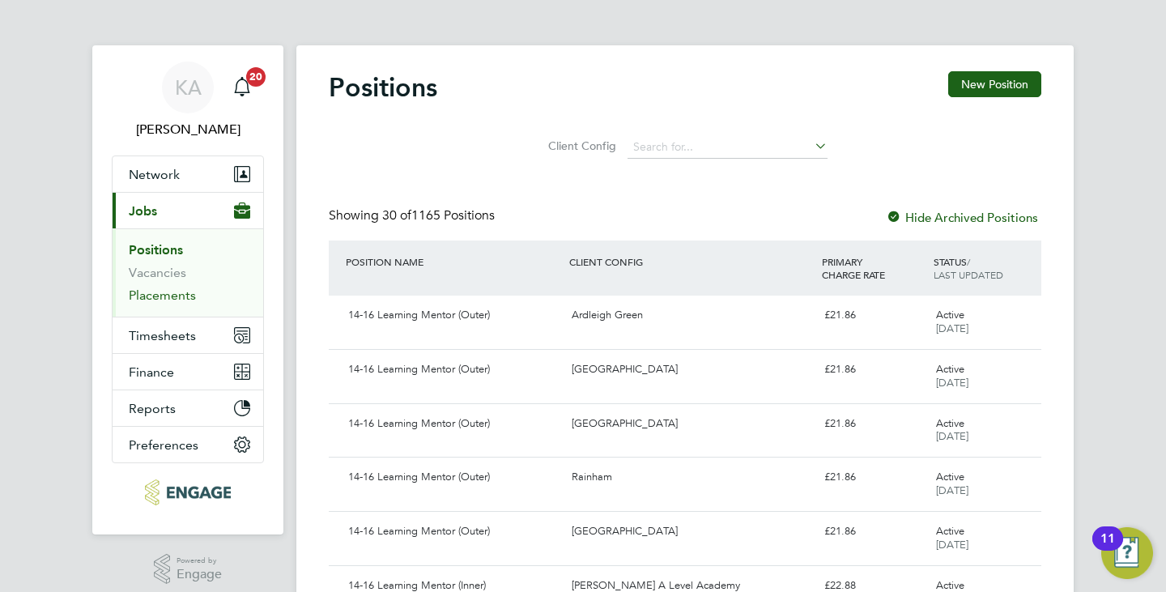
click at [177, 289] on link "Placements" at bounding box center [162, 295] width 67 height 15
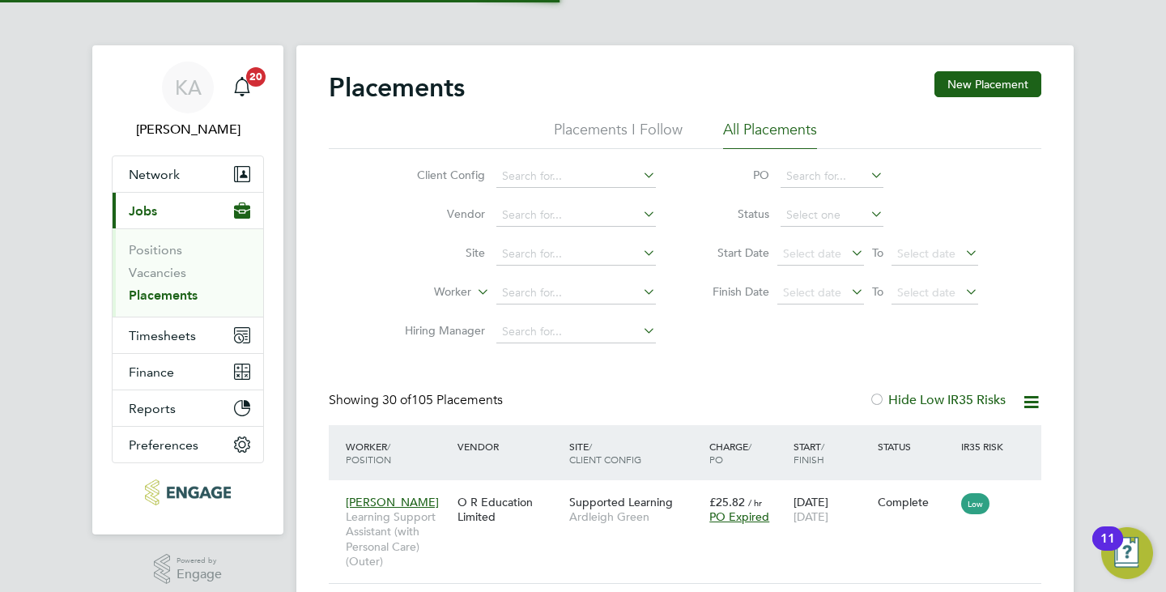
scroll to position [47, 141]
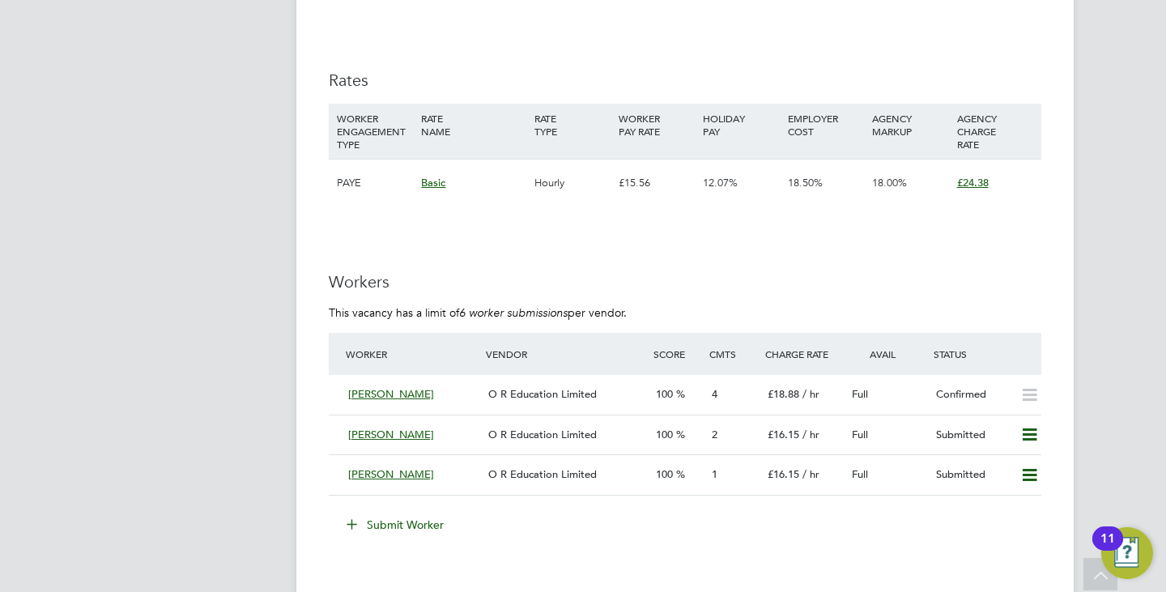
scroll to position [3159, 0]
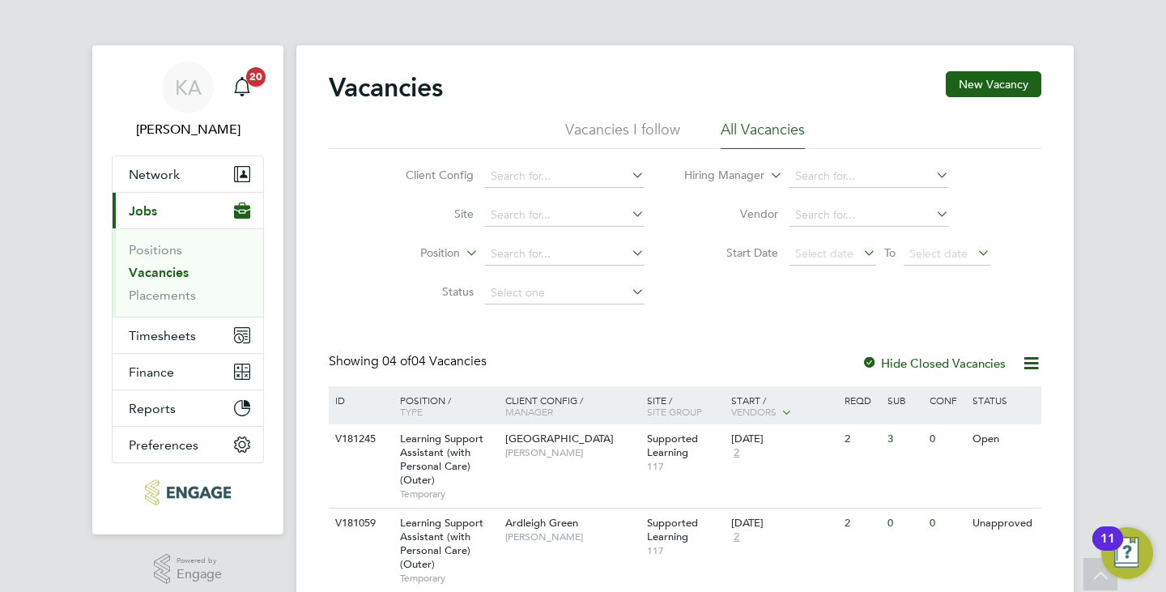
scroll to position [187, 0]
